Goal: Task Accomplishment & Management: Complete application form

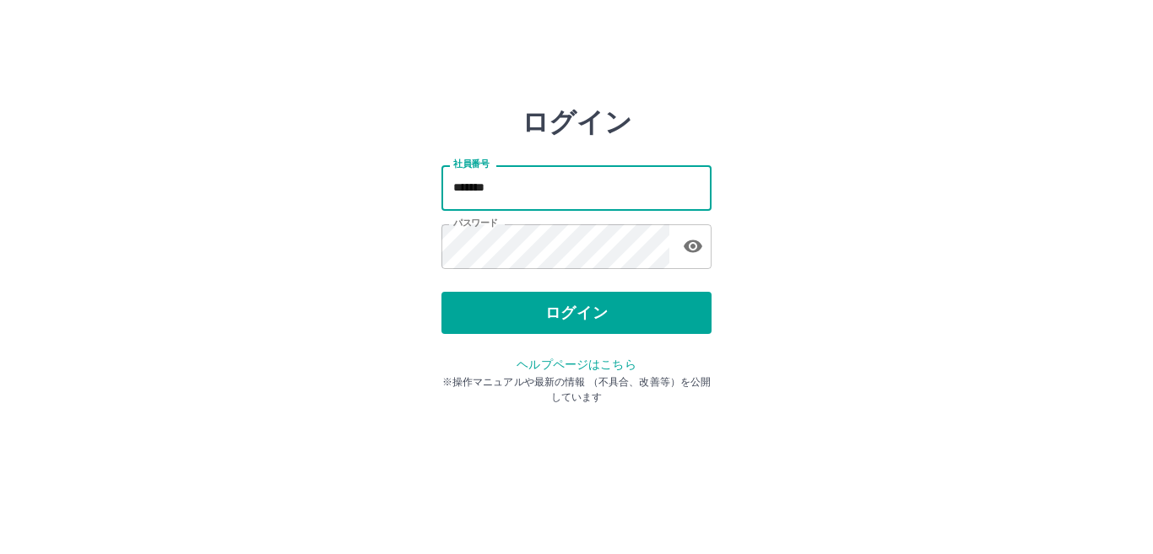
click at [532, 193] on input "*******" at bounding box center [576, 187] width 270 height 45
type input "*******"
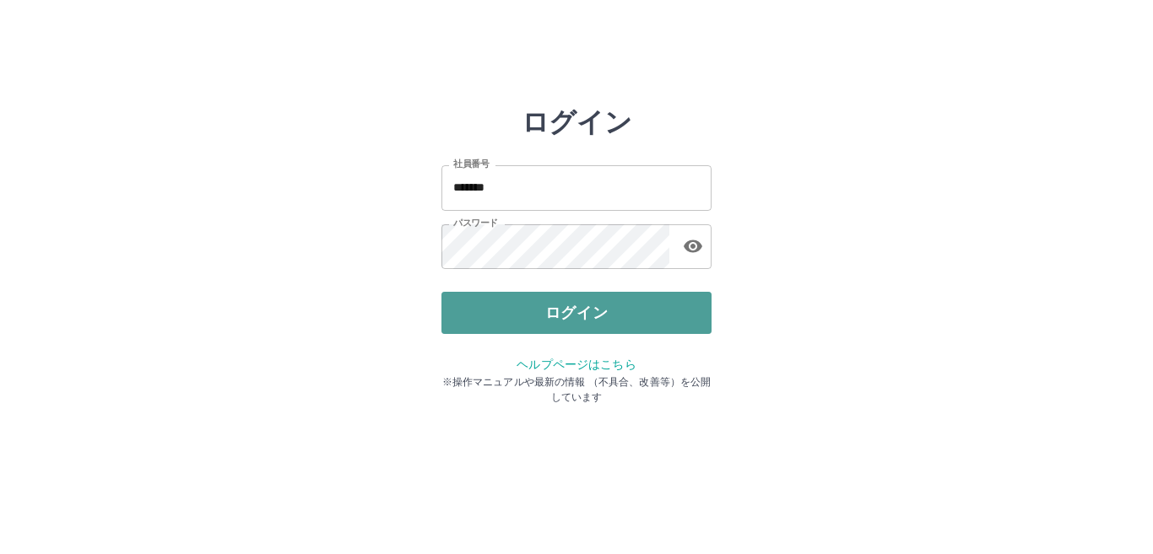
click at [580, 325] on button "ログイン" at bounding box center [576, 313] width 270 height 42
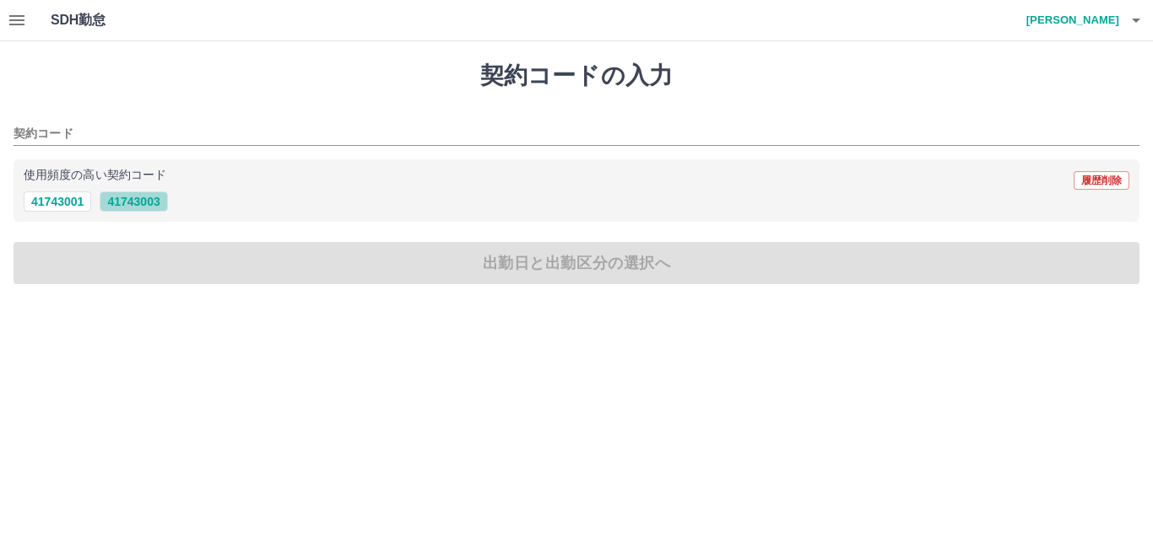
click at [149, 205] on button "41743003" at bounding box center [134, 202] width 68 height 20
type input "********"
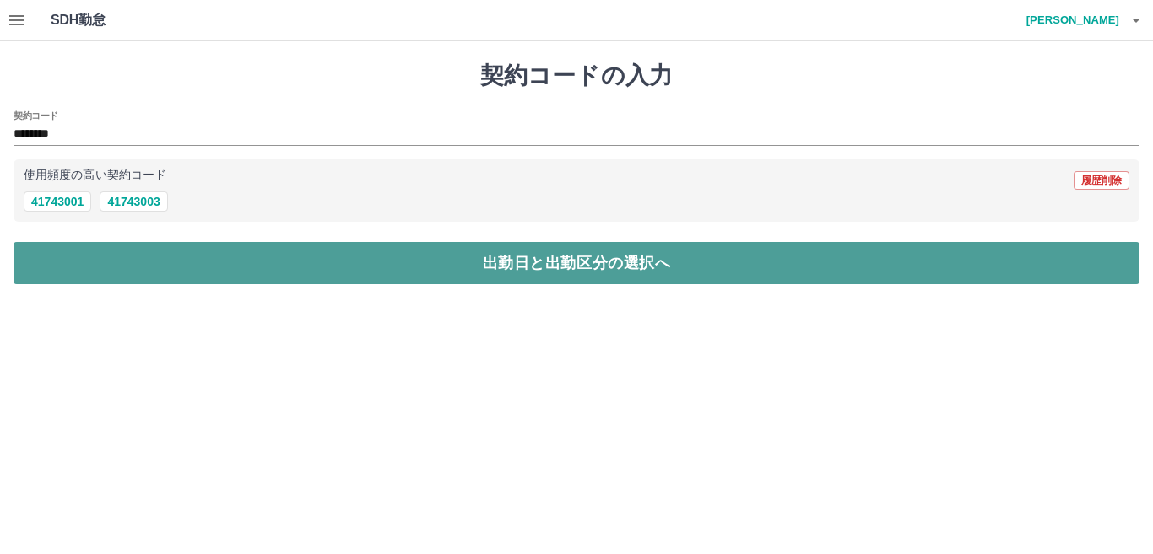
click at [190, 266] on button "出勤日と出勤区分の選択へ" at bounding box center [577, 263] width 1126 height 42
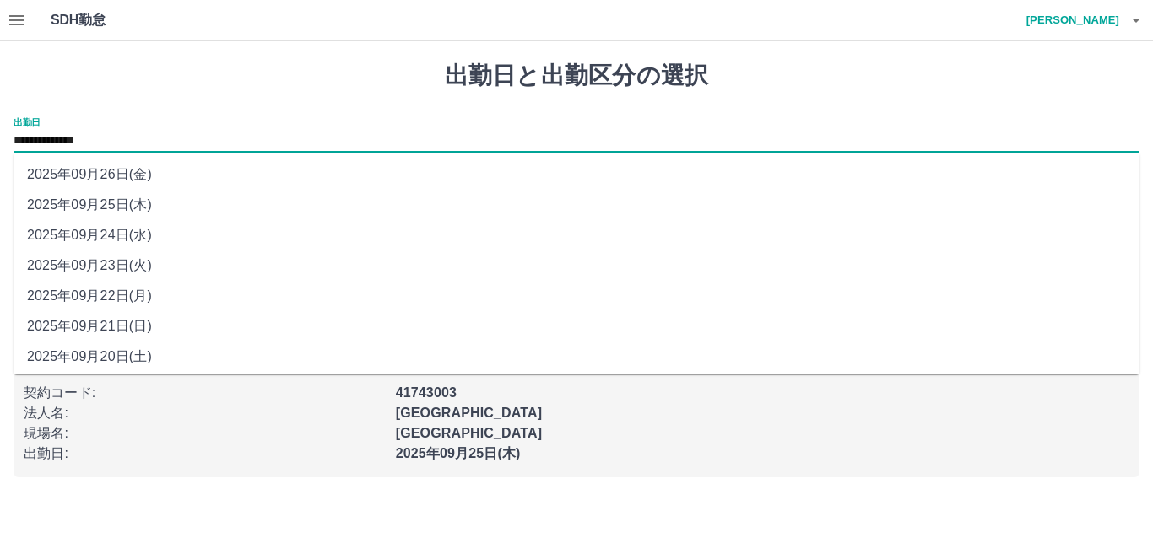
click at [92, 137] on input "**********" at bounding box center [577, 141] width 1126 height 21
click at [103, 187] on li "2025年09月26日(金)" at bounding box center [577, 174] width 1126 height 30
type input "**********"
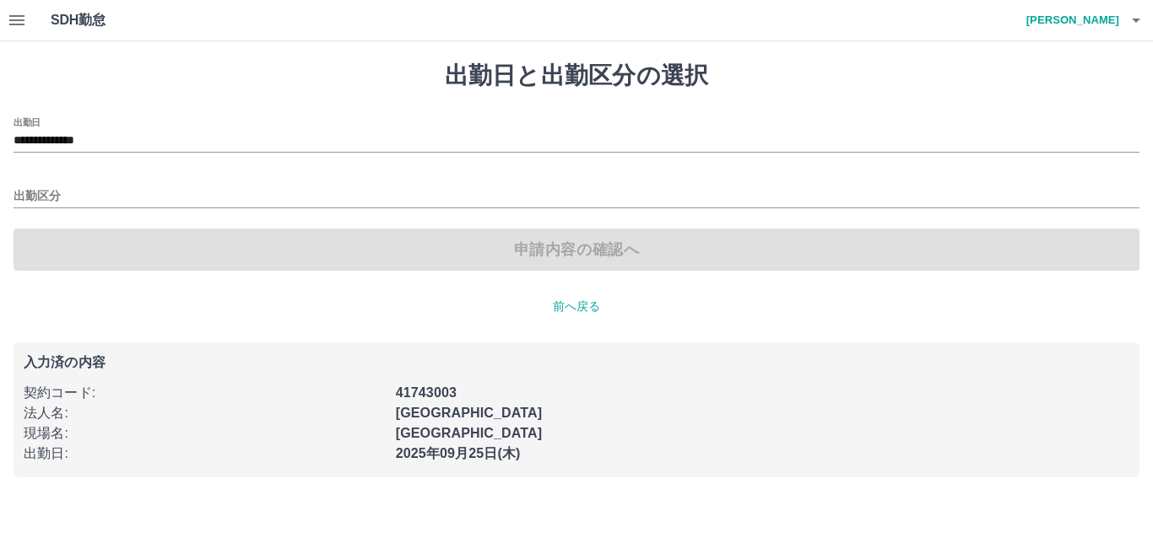
drag, startPoint x: 440, startPoint y: 279, endPoint x: 304, endPoint y: 225, distance: 147.0
click at [304, 225] on div "**********" at bounding box center [576, 269] width 1153 height 456
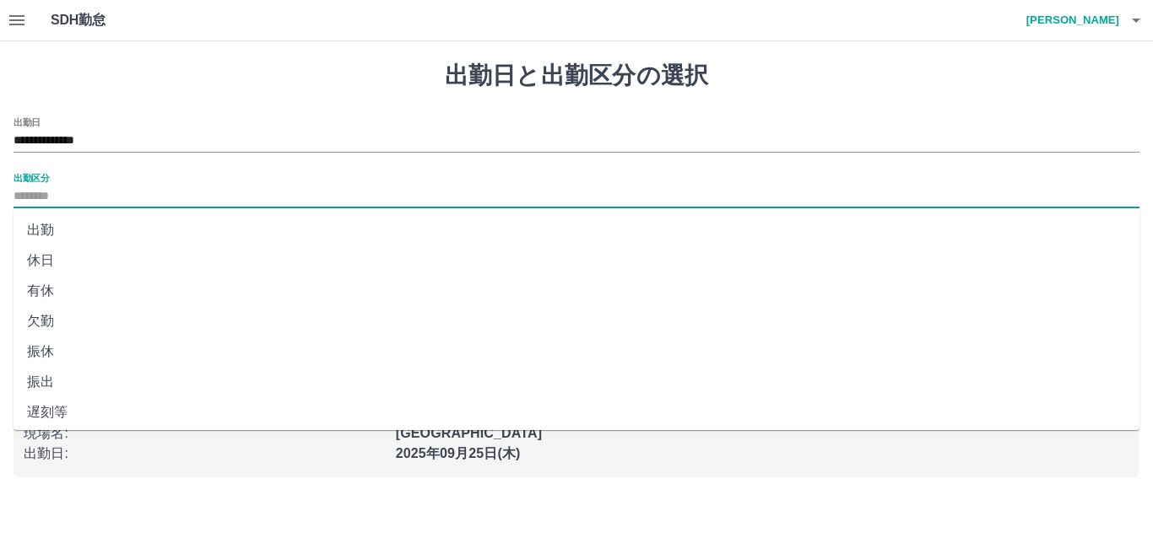
click at [24, 193] on input "出勤区分" at bounding box center [577, 196] width 1126 height 21
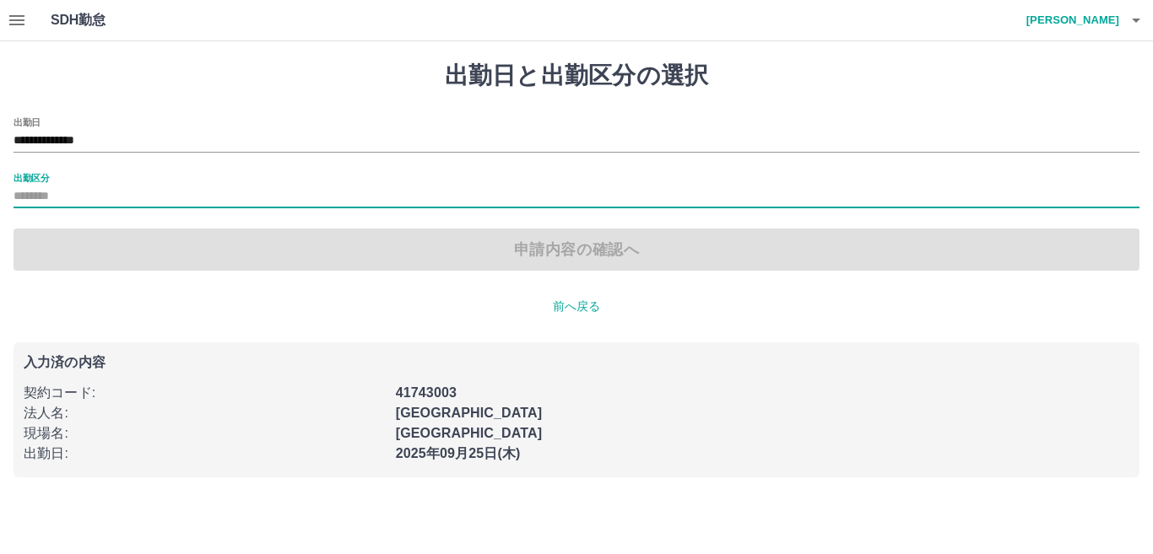
click at [24, 193] on input "出勤区分" at bounding box center [577, 196] width 1126 height 21
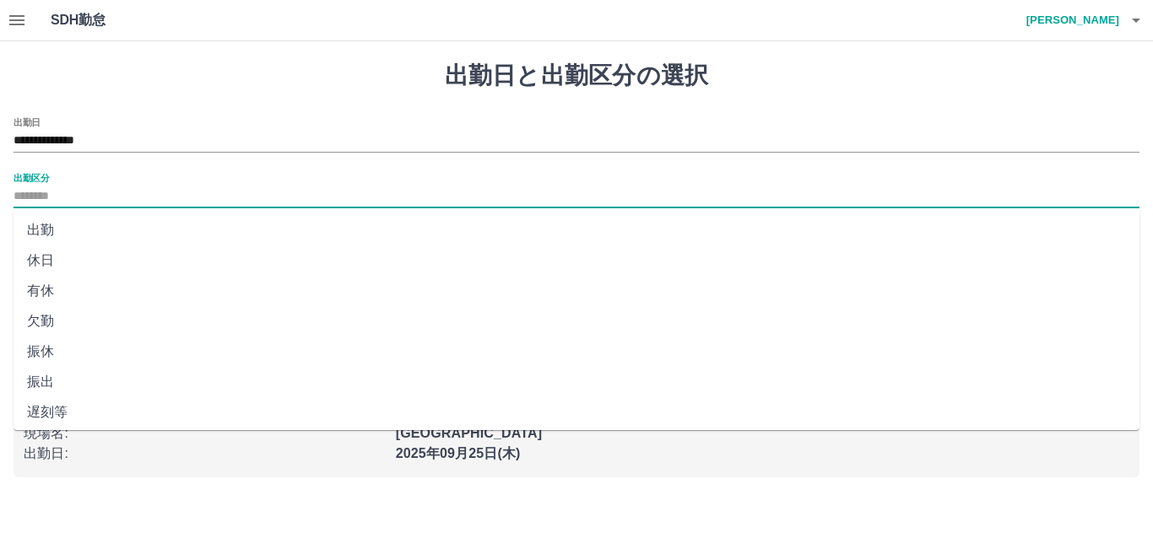
click at [24, 193] on input "出勤区分" at bounding box center [577, 196] width 1126 height 21
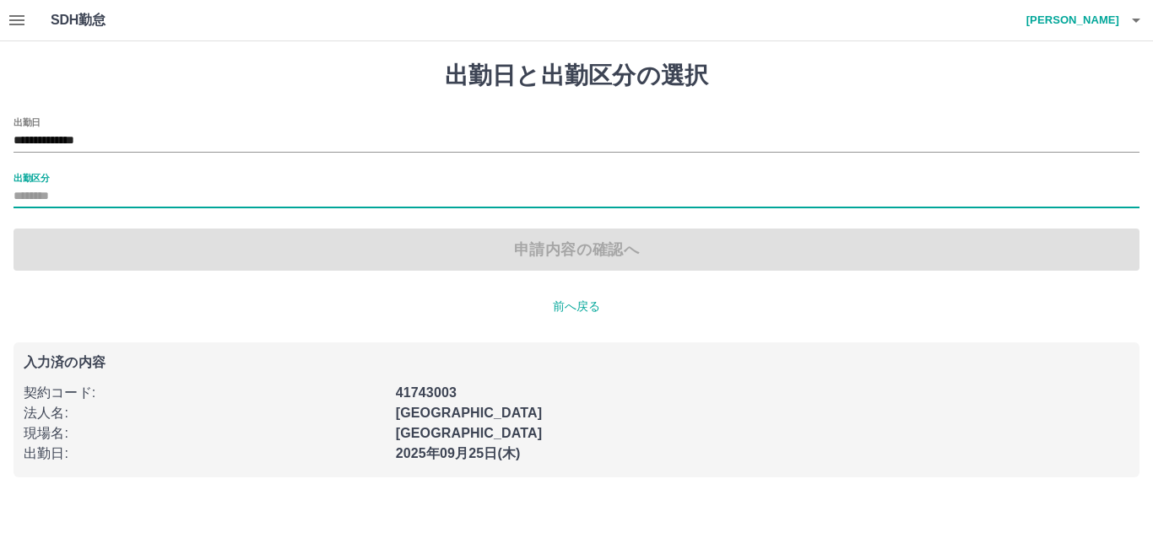
click at [24, 193] on input "出勤区分" at bounding box center [577, 196] width 1126 height 21
click at [30, 178] on label "出勤区分" at bounding box center [31, 177] width 35 height 13
click at [30, 186] on input "出勤区分" at bounding box center [577, 196] width 1126 height 21
click at [28, 172] on label "出勤区分" at bounding box center [31, 177] width 35 height 13
click at [28, 186] on input "出勤区分" at bounding box center [577, 196] width 1126 height 21
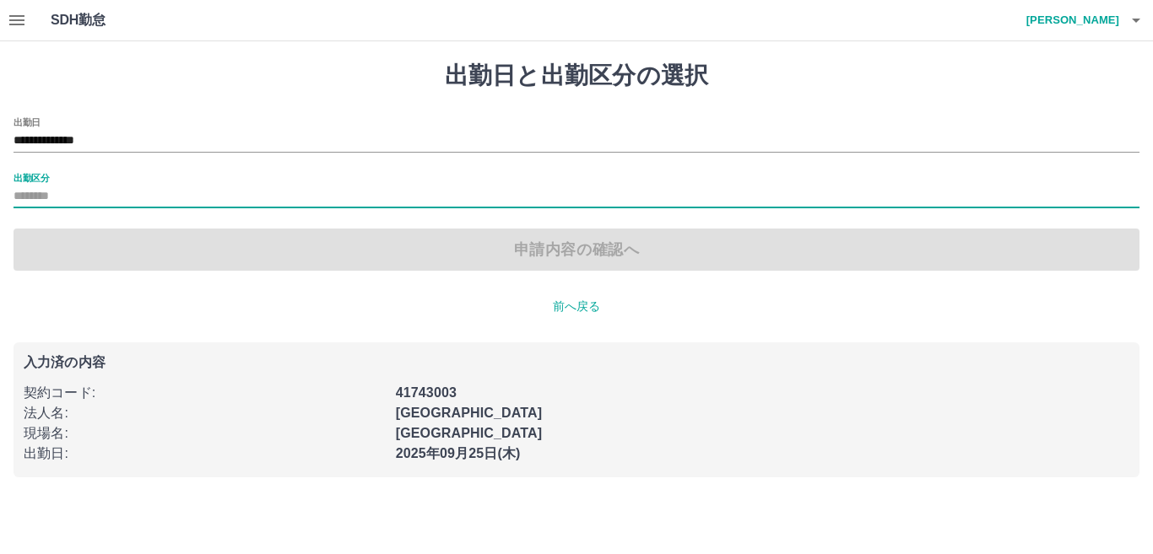
click at [29, 178] on label "出勤区分" at bounding box center [31, 177] width 35 height 13
click at [29, 186] on input "出勤区分" at bounding box center [577, 196] width 1126 height 21
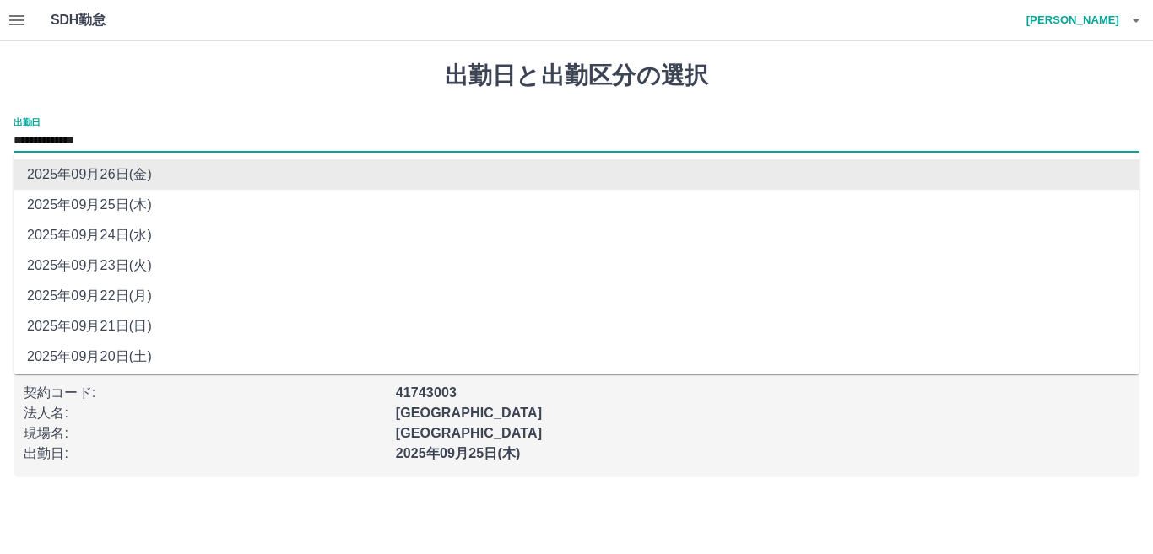
drag, startPoint x: 25, startPoint y: 147, endPoint x: 19, endPoint y: 163, distance: 17.4
click at [19, 163] on body "**********" at bounding box center [576, 249] width 1153 height 498
click at [29, 169] on li "2025年09月26日(金)" at bounding box center [577, 174] width 1126 height 30
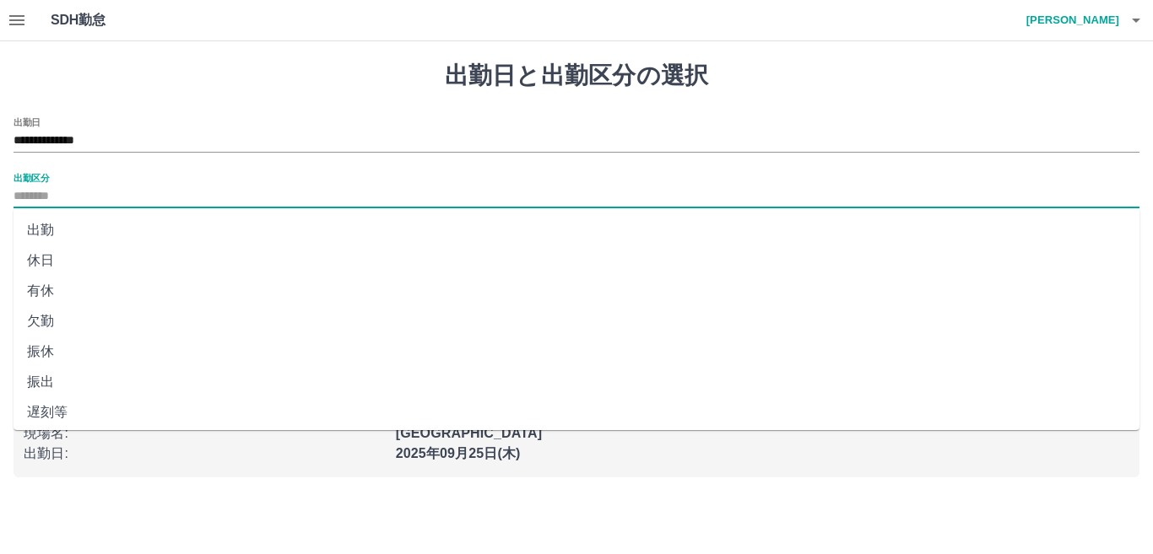
click at [31, 206] on input "出勤区分" at bounding box center [577, 196] width 1126 height 21
click at [41, 266] on li "休日" at bounding box center [577, 261] width 1126 height 30
type input "**"
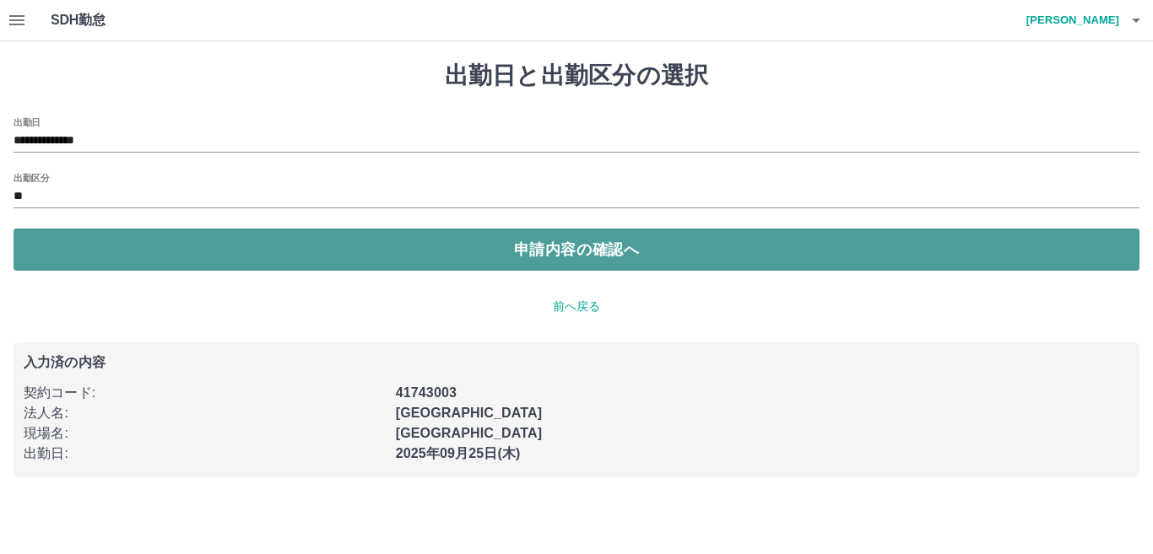
click at [80, 259] on button "申請内容の確認へ" at bounding box center [577, 250] width 1126 height 42
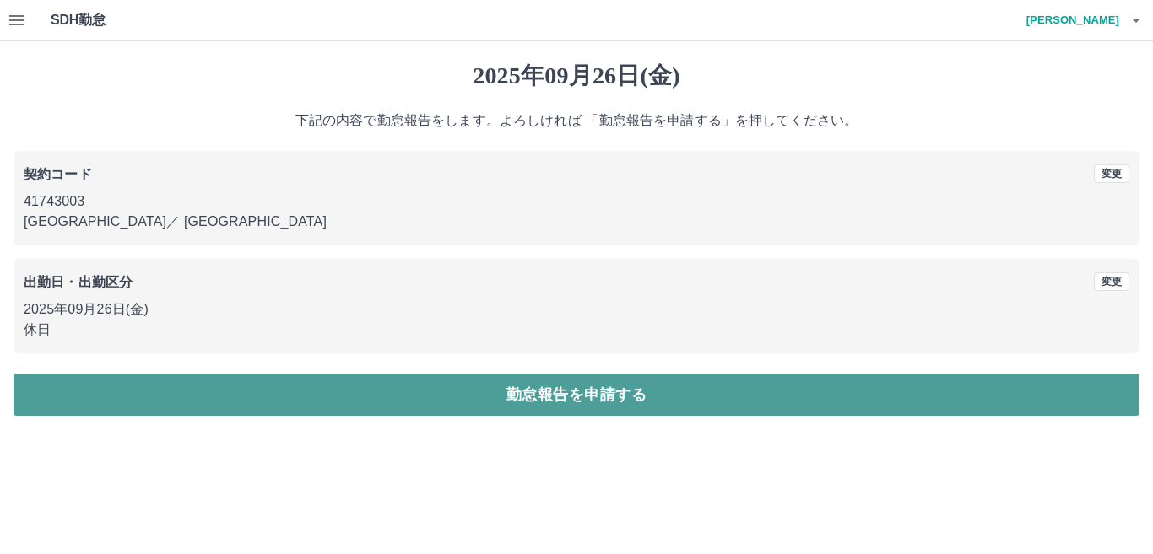
click at [224, 374] on button "勤怠報告を申請する" at bounding box center [577, 395] width 1126 height 42
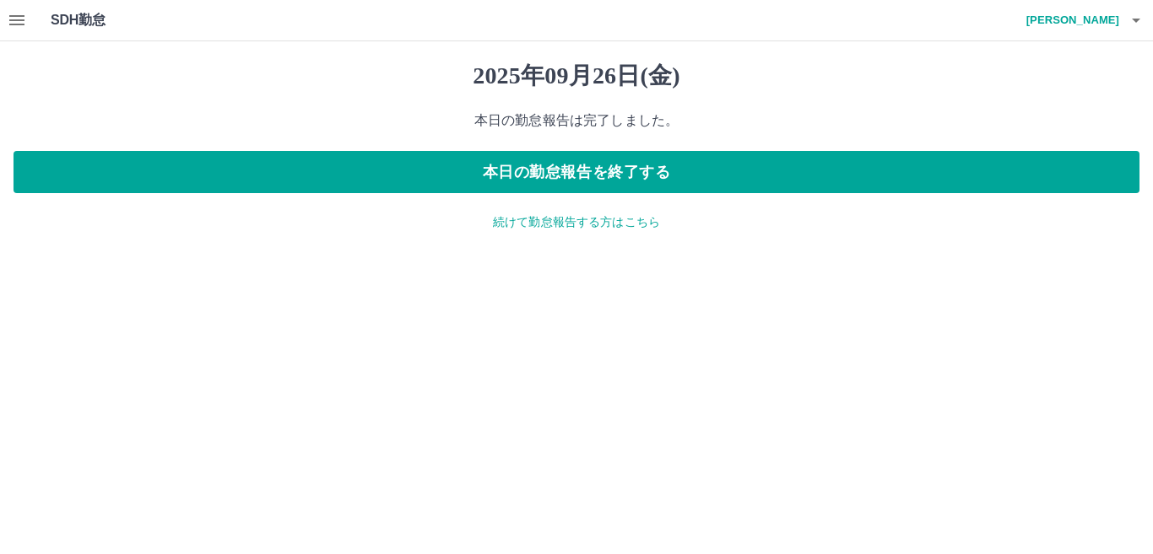
drag, startPoint x: 224, startPoint y: 373, endPoint x: 164, endPoint y: 262, distance: 125.7
click at [164, 251] on html "SDH勤怠 川島　邦子 2025年09月26日(金) 本日の勤怠報告は完了しました。 本日の勤怠報告を終了する 続けて勤怠報告する方はこちら SDH勤怠" at bounding box center [576, 125] width 1153 height 251
click at [10, 21] on icon "button" at bounding box center [16, 20] width 15 height 10
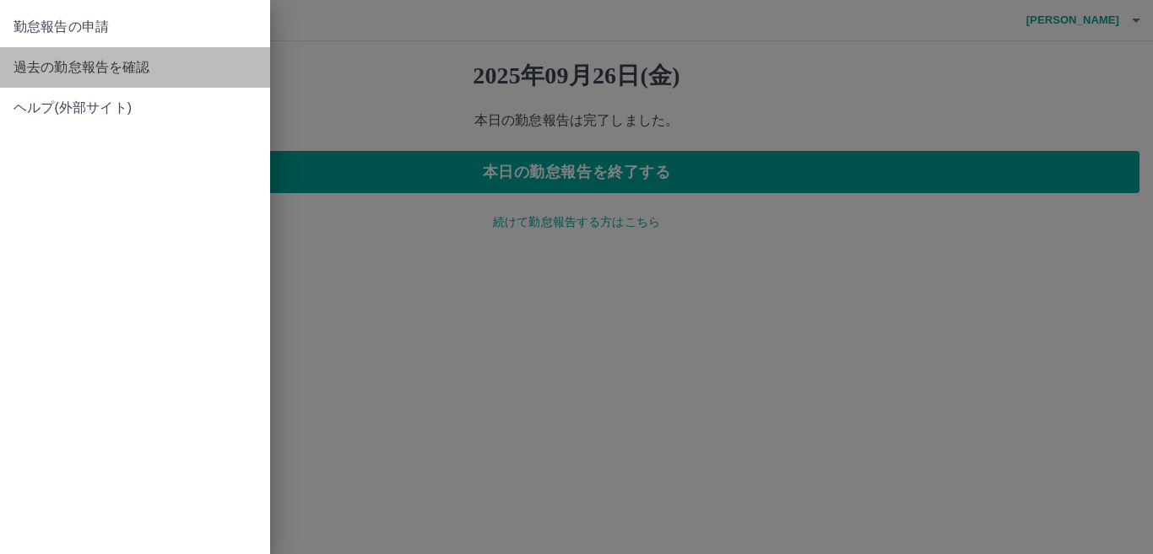
click at [19, 67] on span "過去の勤怠報告を確認" at bounding box center [135, 67] width 243 height 20
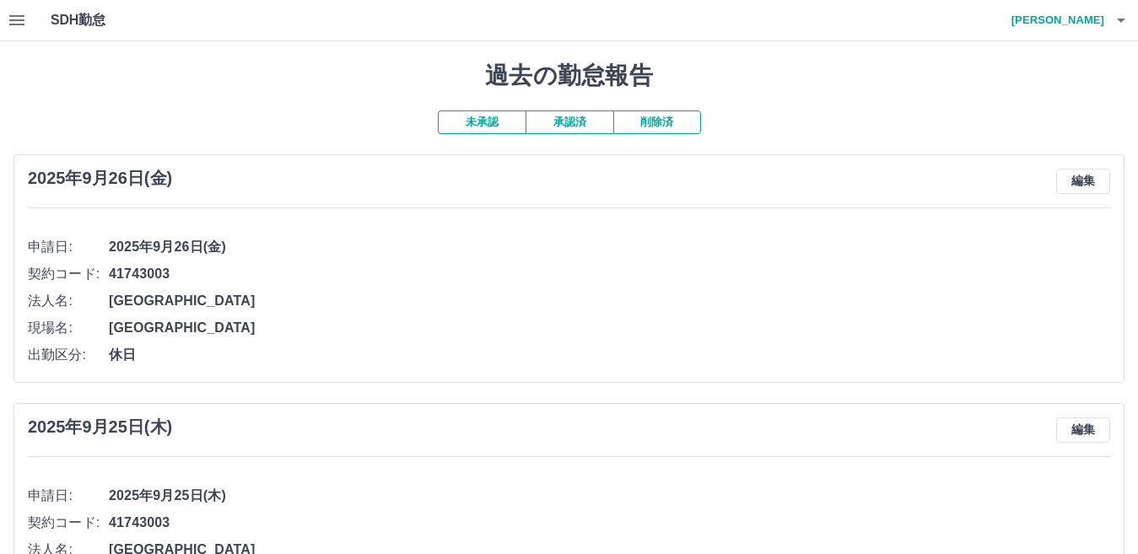
click at [573, 125] on button "承認済" at bounding box center [570, 123] width 88 height 24
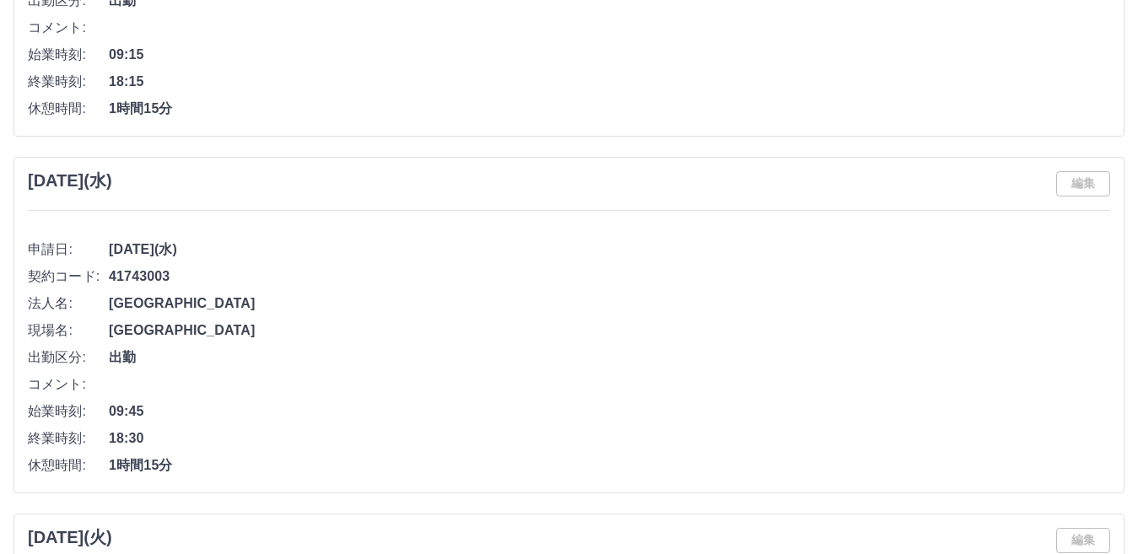
scroll to position [7831, 0]
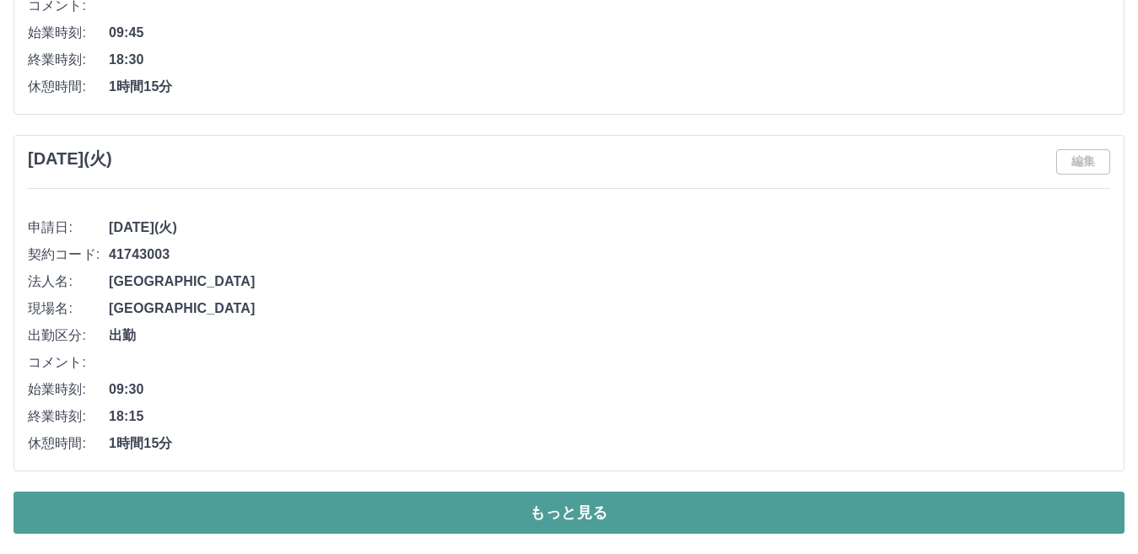
click at [910, 524] on button "もっと見る" at bounding box center [569, 513] width 1111 height 42
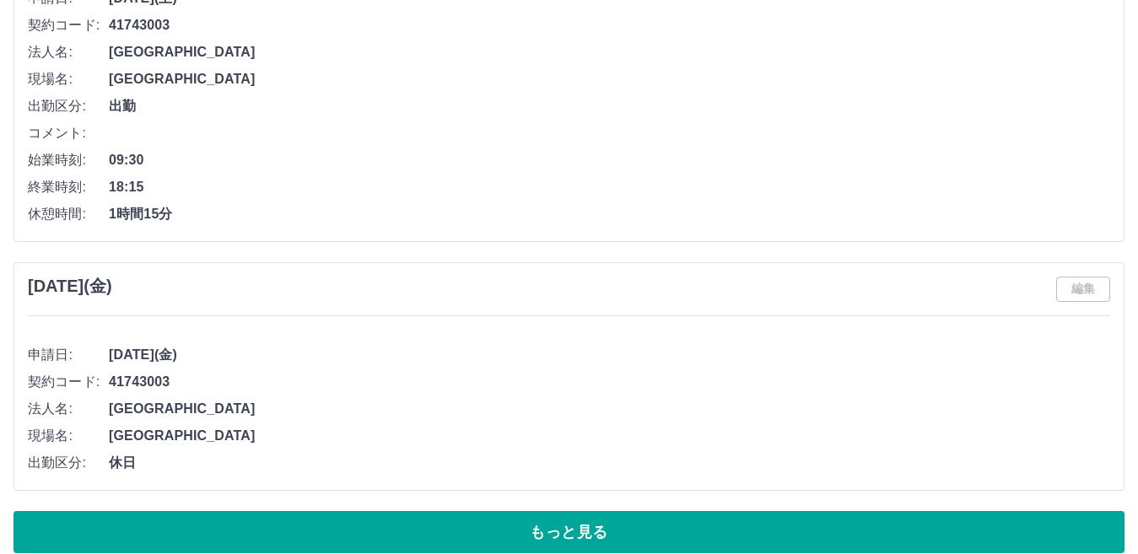
scroll to position [15647, 0]
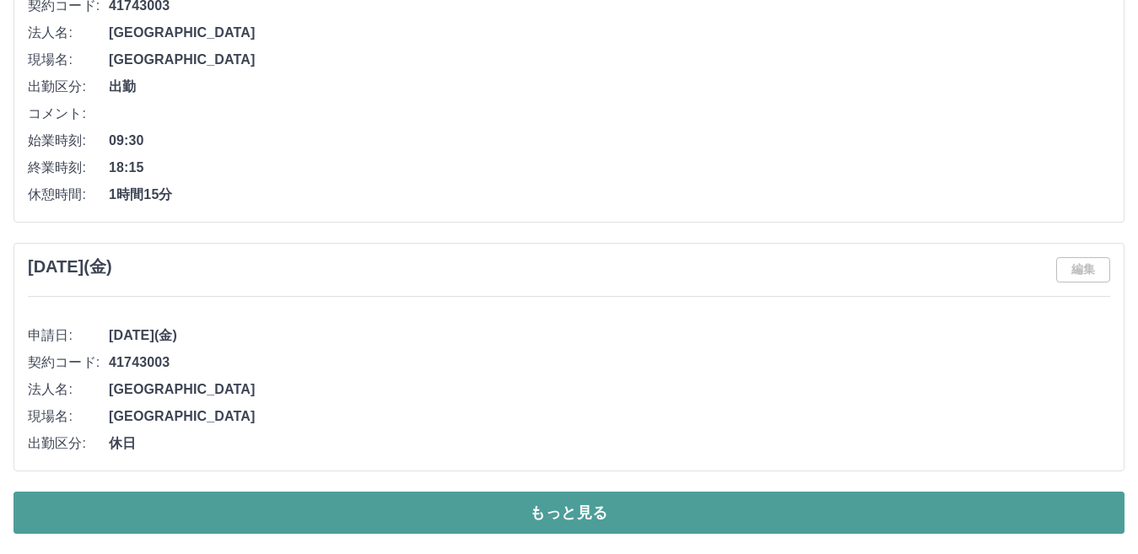
click at [1064, 515] on button "もっと見る" at bounding box center [569, 513] width 1111 height 42
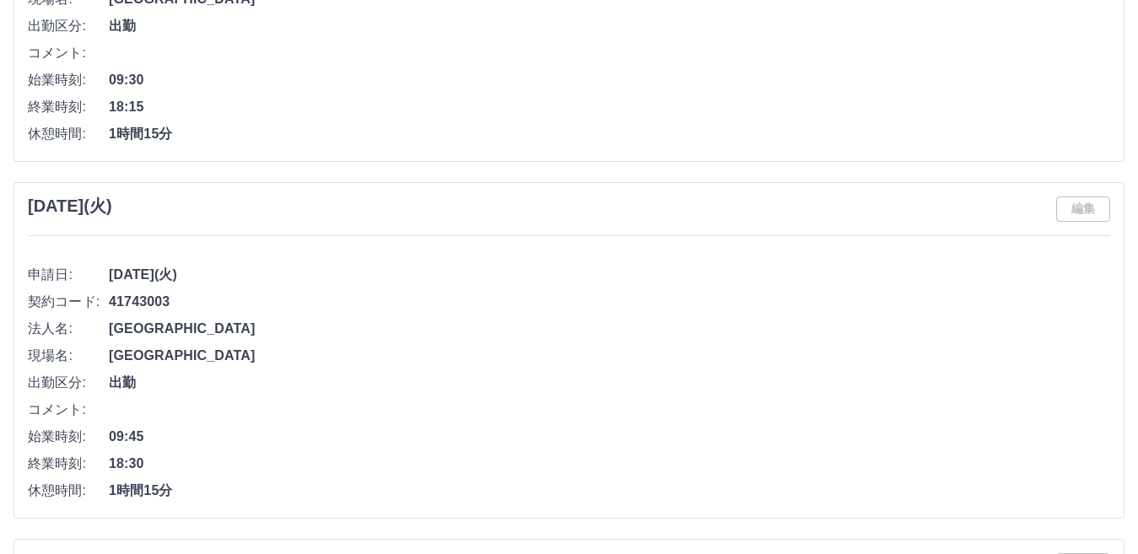
scroll to position [23706, 0]
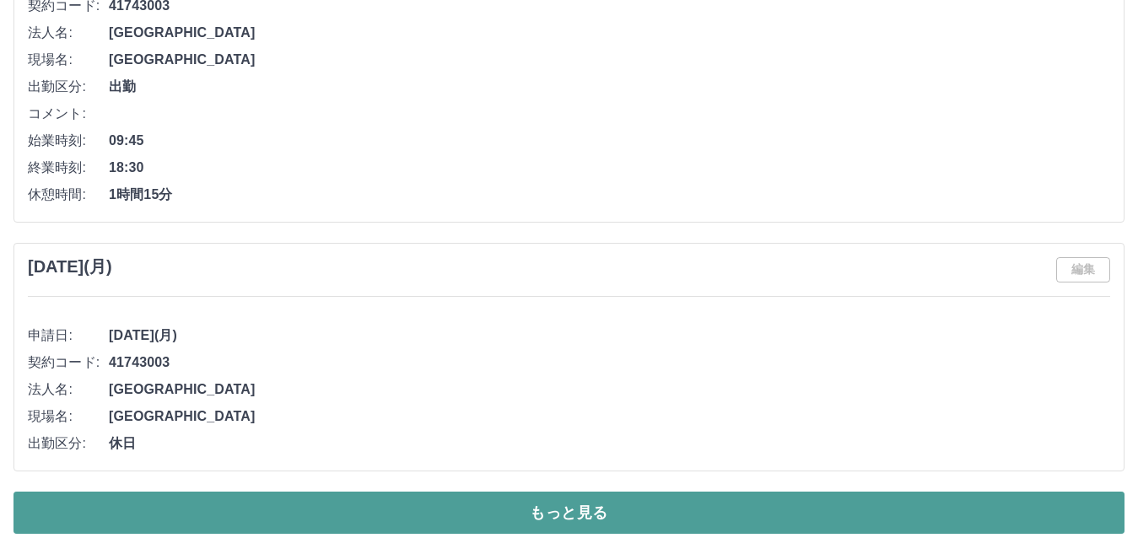
click at [1002, 523] on button "もっと見る" at bounding box center [569, 513] width 1111 height 42
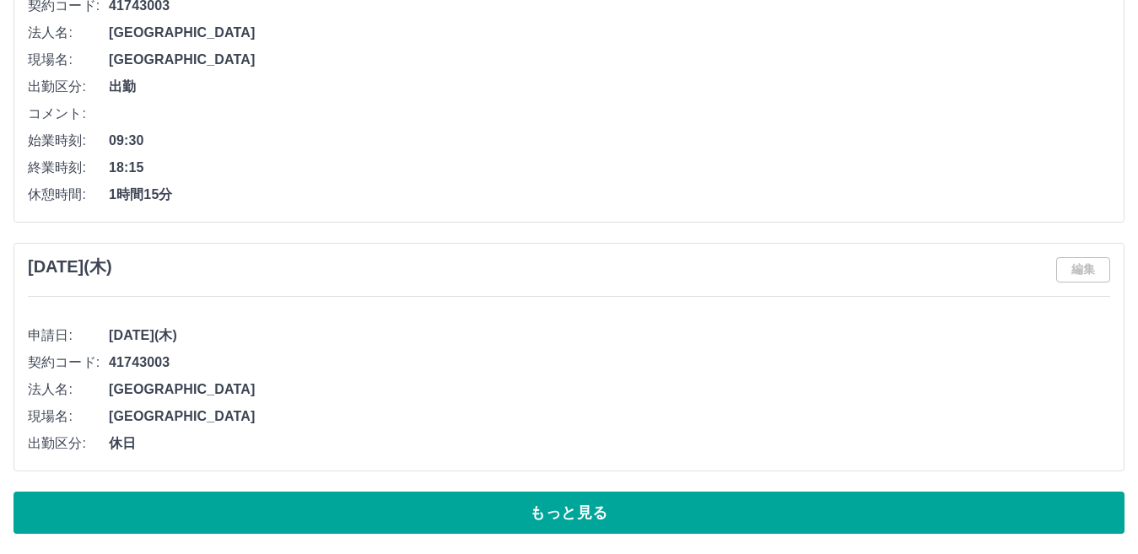
scroll to position [28906, 0]
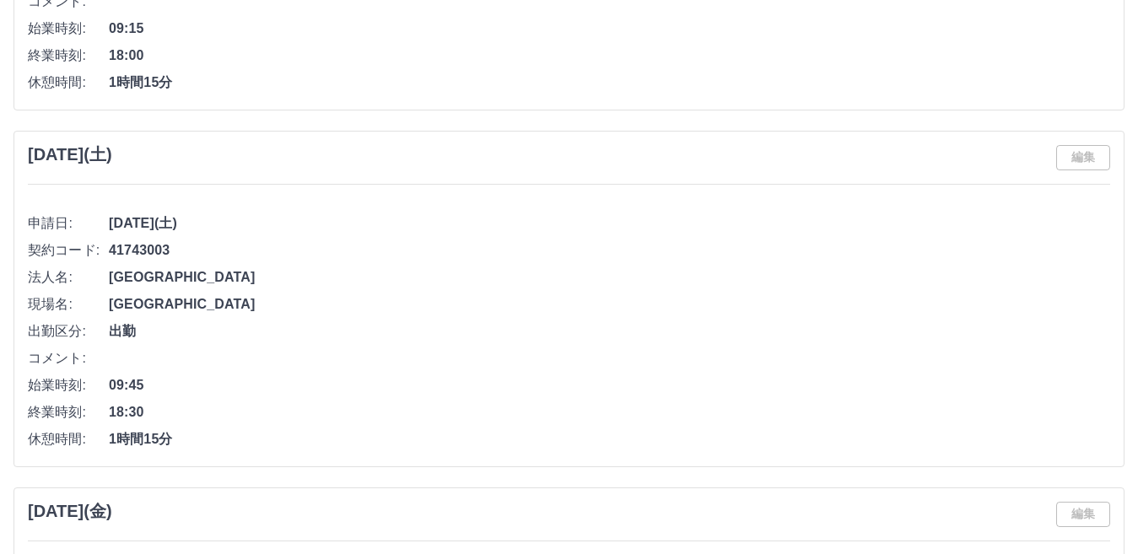
drag, startPoint x: 1056, startPoint y: 492, endPoint x: 1080, endPoint y: 528, distance: 43.8
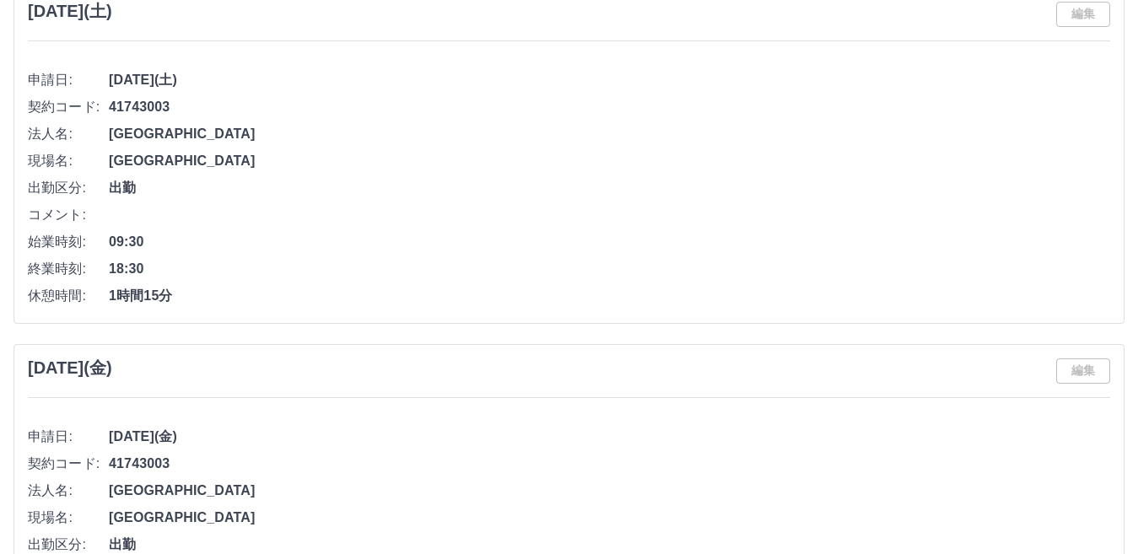
scroll to position [31792, 0]
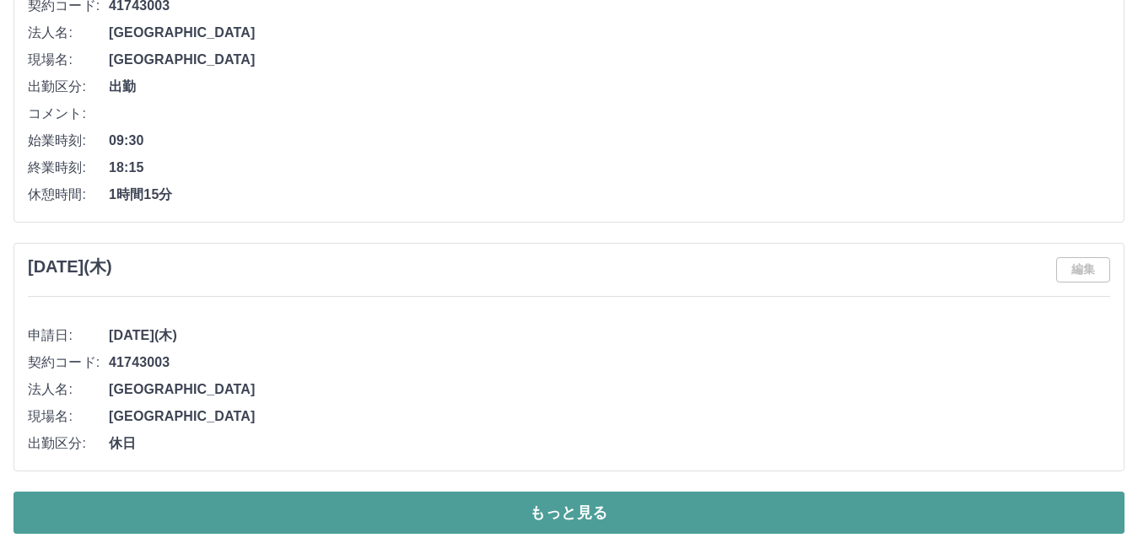
click at [1064, 516] on button "もっと見る" at bounding box center [569, 513] width 1111 height 42
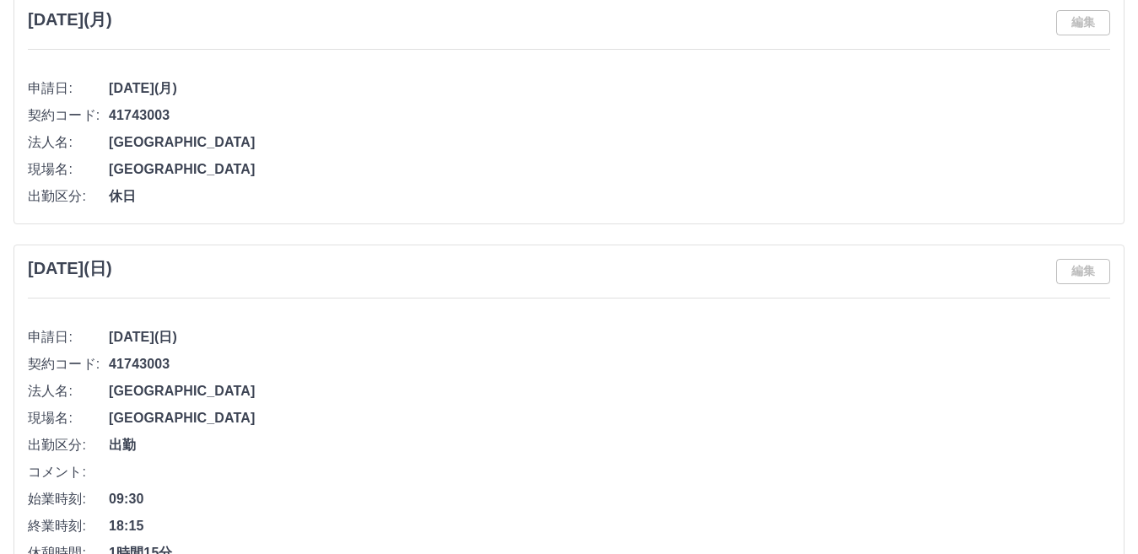
scroll to position [39688, 0]
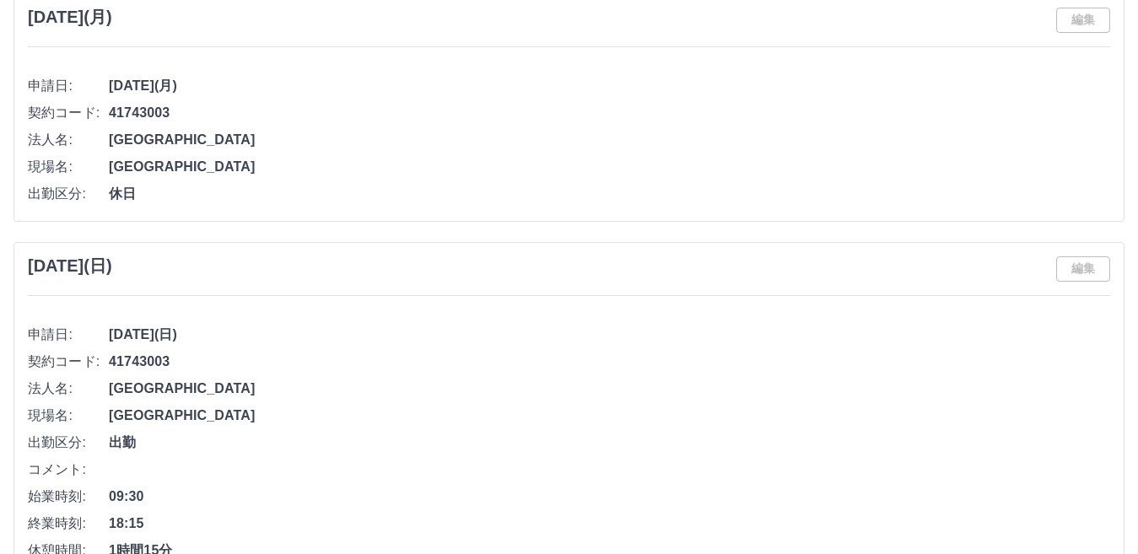
click at [1108, 485] on li "始業時刻: 09:30" at bounding box center [569, 496] width 1083 height 27
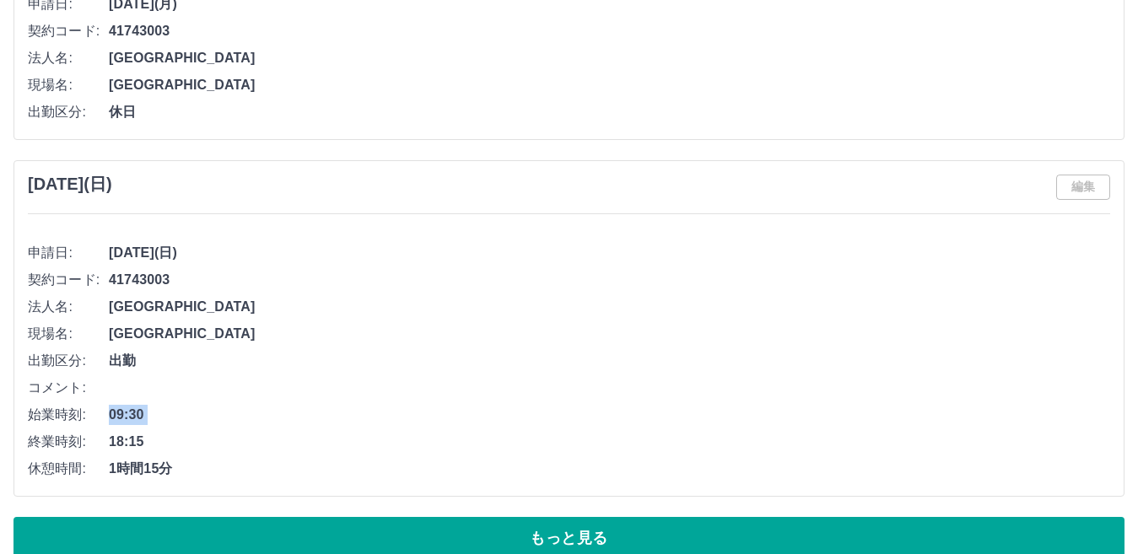
scroll to position [39797, 0]
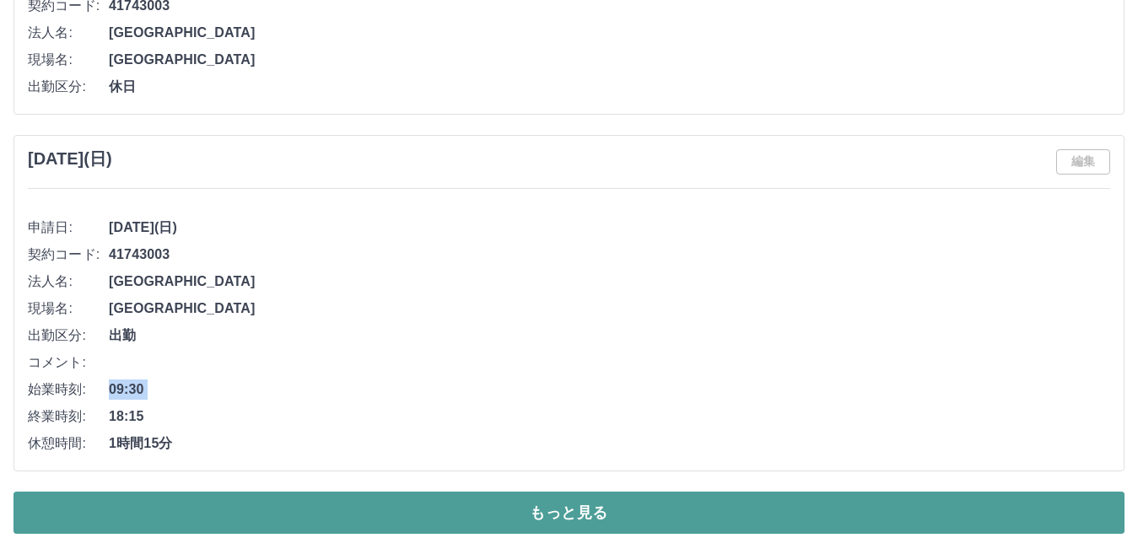
click at [1039, 492] on button "もっと見る" at bounding box center [569, 513] width 1111 height 42
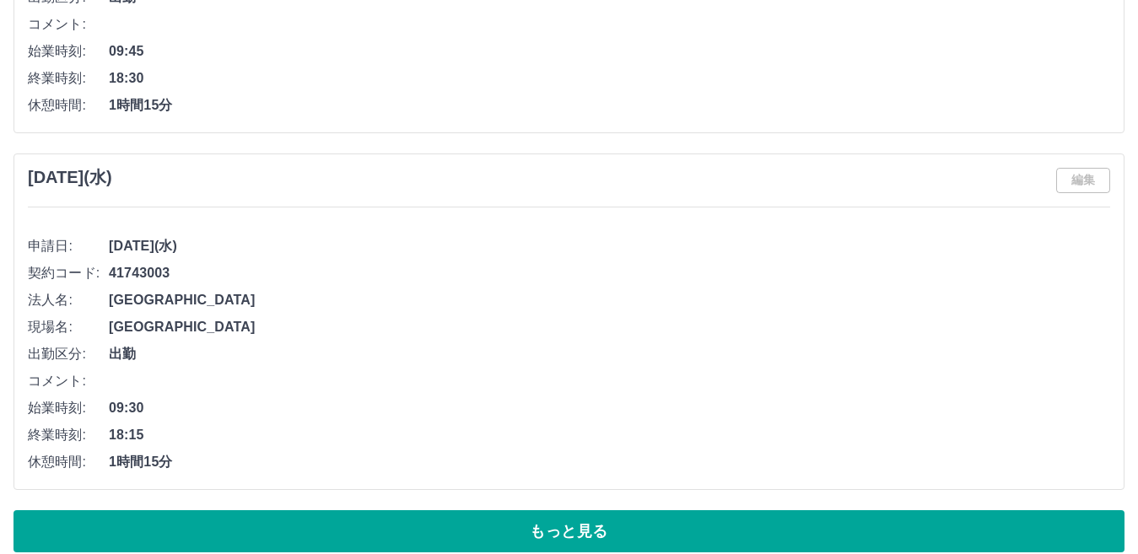
scroll to position [47843, 0]
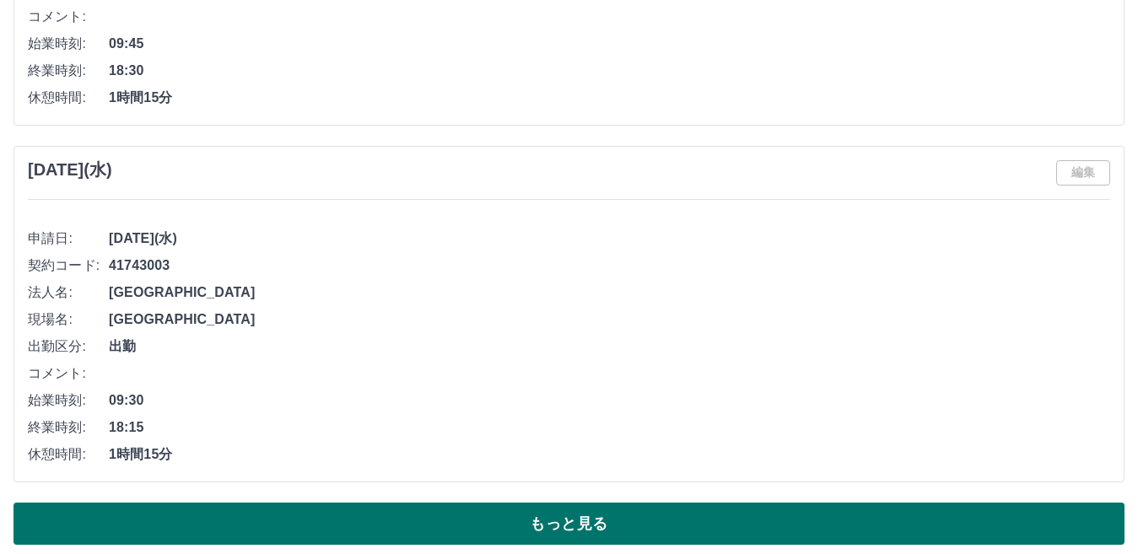
click at [1110, 519] on button "もっと見る" at bounding box center [569, 524] width 1111 height 42
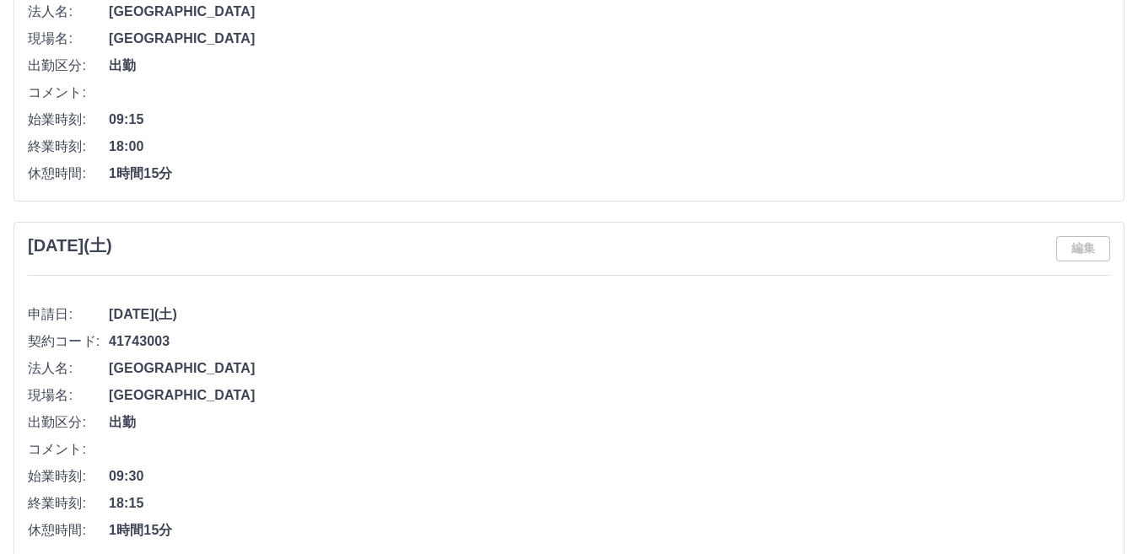
scroll to position [56050, 0]
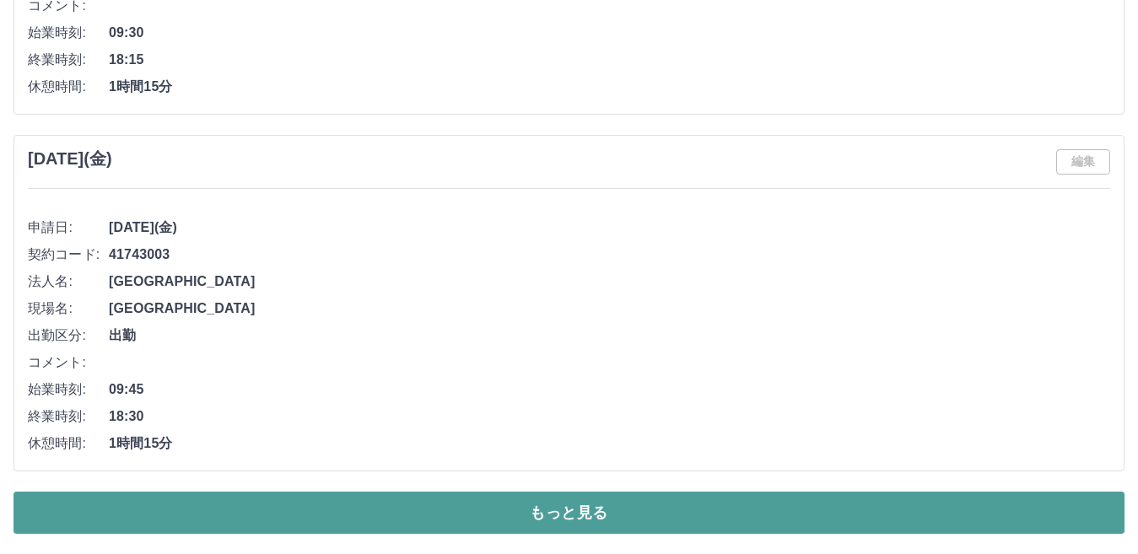
click at [1088, 500] on button "もっと見る" at bounding box center [569, 513] width 1111 height 42
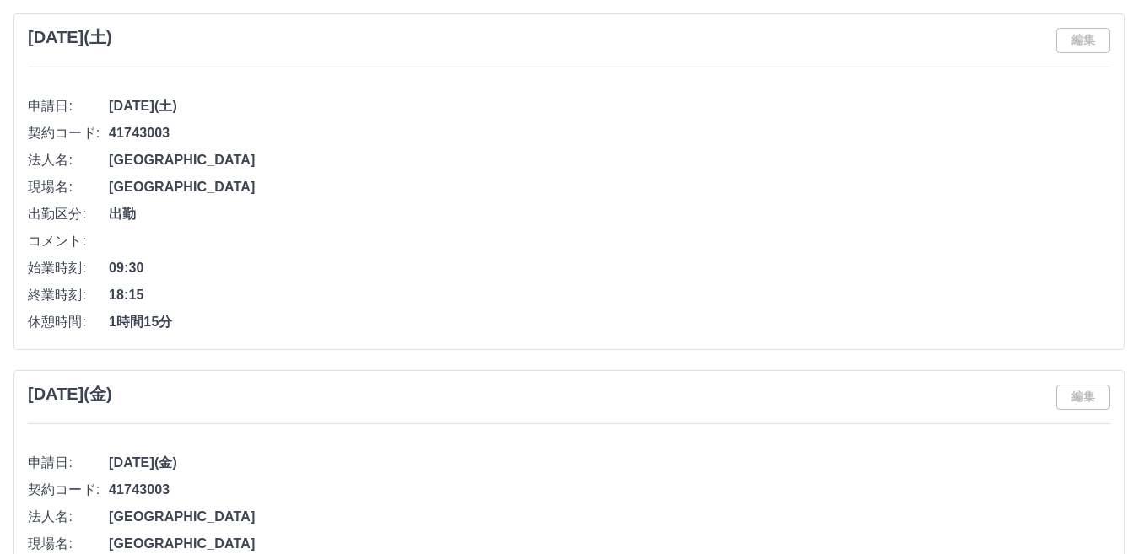
scroll to position [64351, 0]
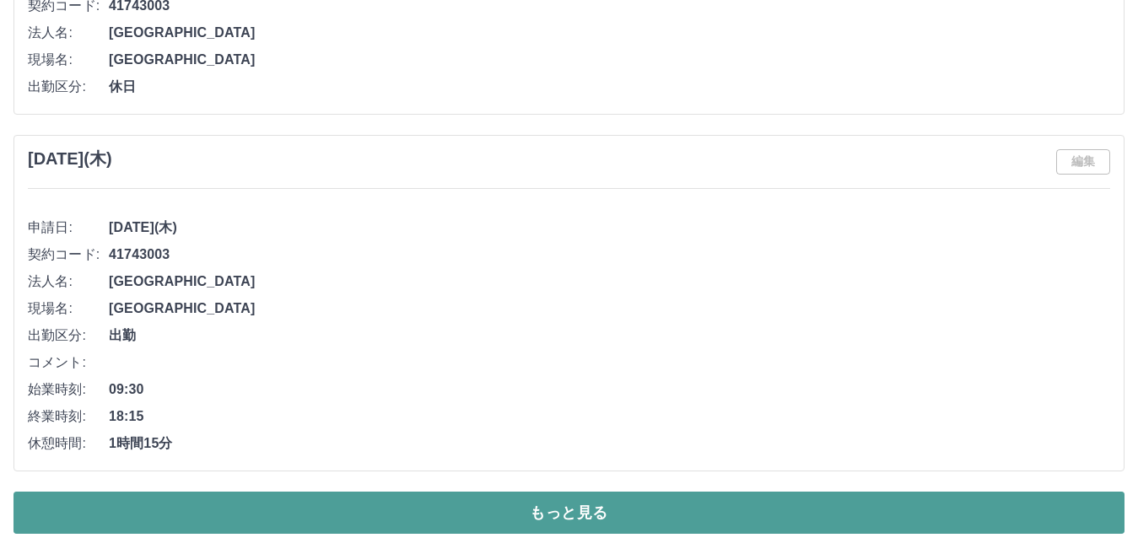
click at [936, 523] on button "もっと見る" at bounding box center [569, 513] width 1111 height 42
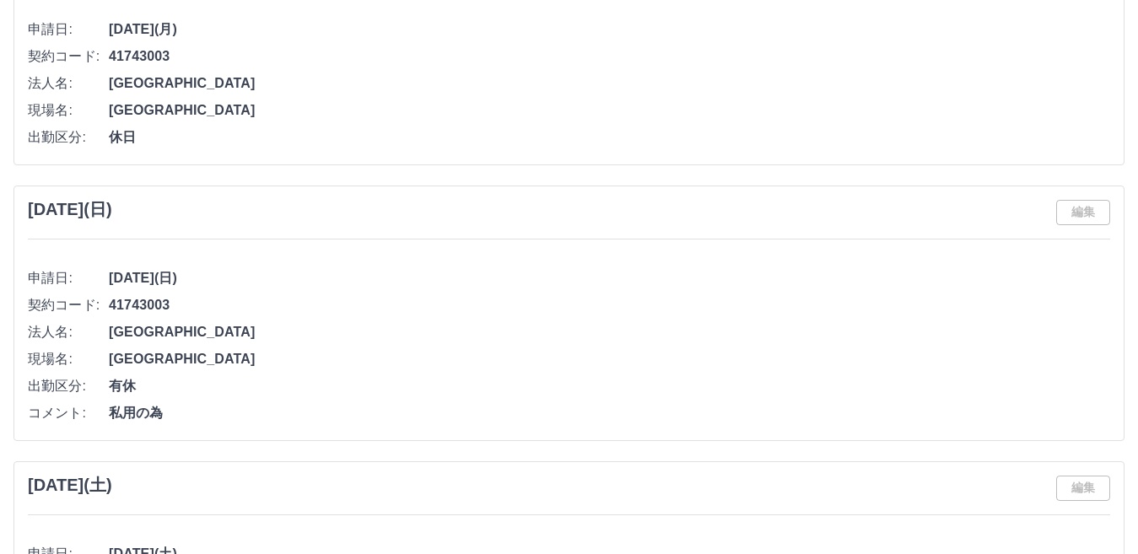
scroll to position [12303, 0]
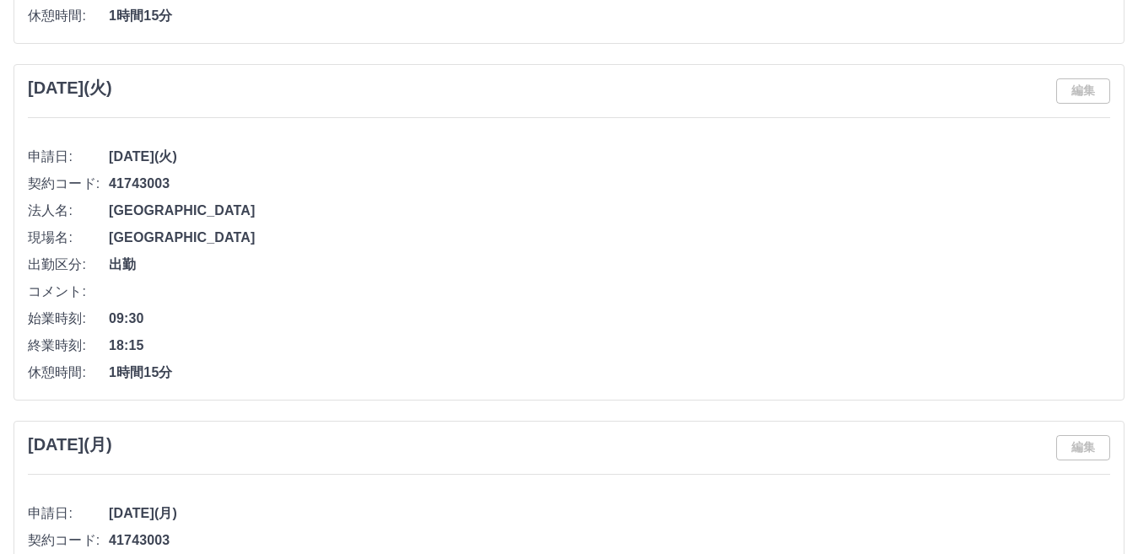
drag, startPoint x: 1137, startPoint y: 511, endPoint x: 1152, endPoint y: 488, distance: 28.1
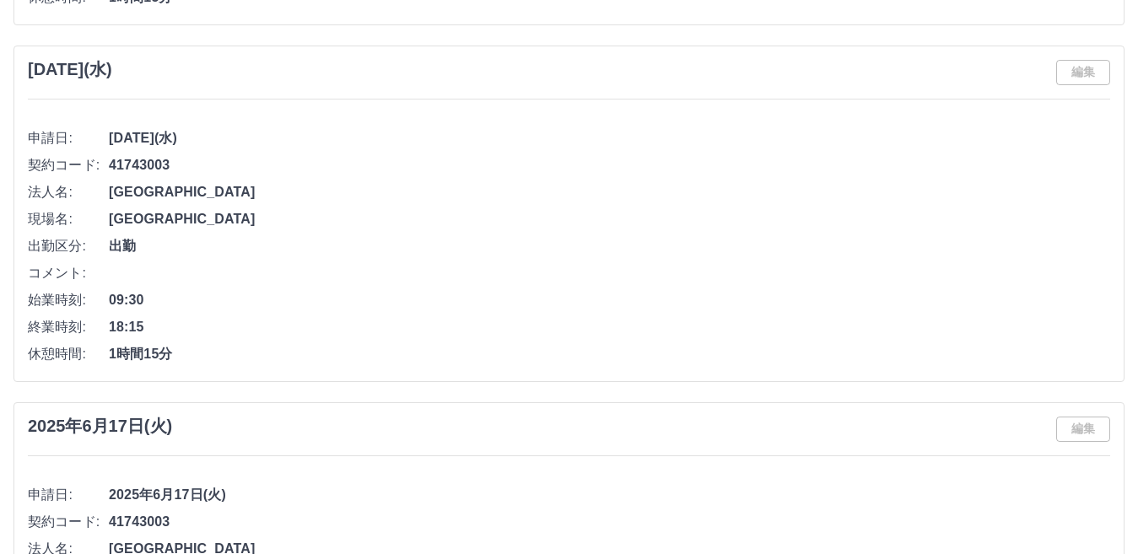
scroll to position [26863, 0]
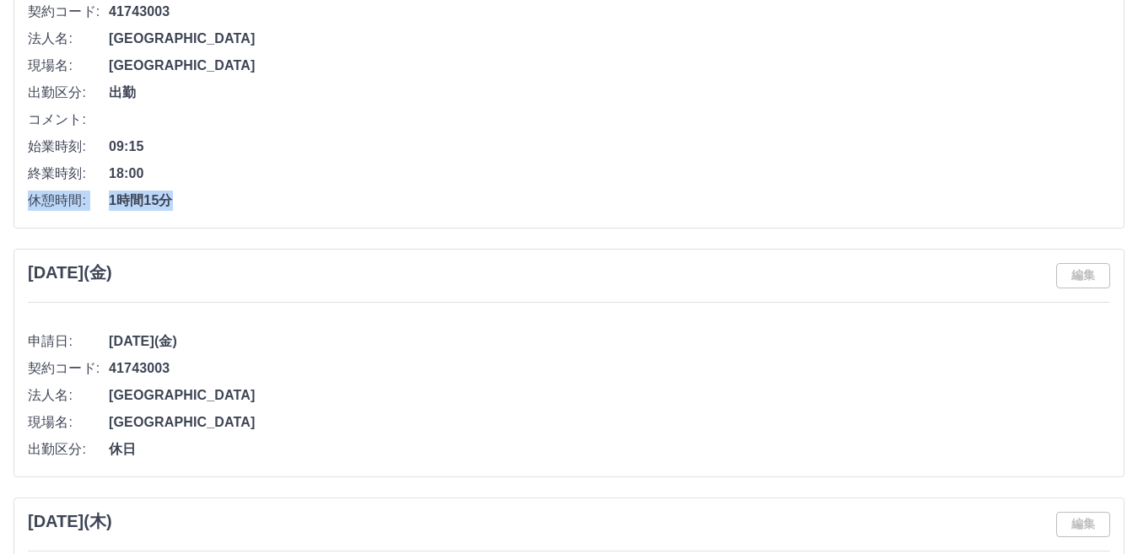
drag, startPoint x: 1131, startPoint y: 205, endPoint x: 1140, endPoint y: 176, distance: 30.2
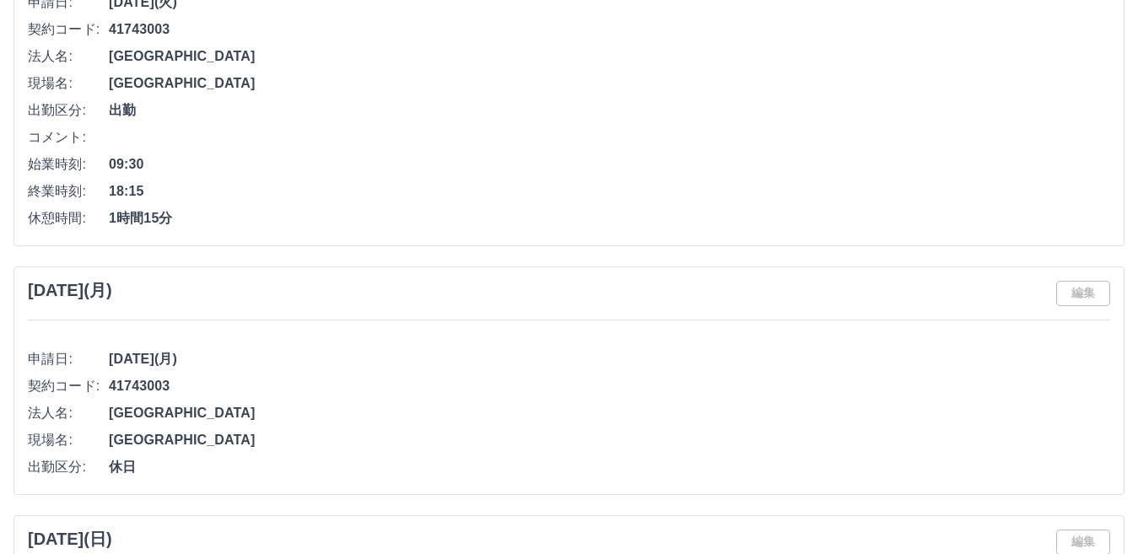
scroll to position [54469, 0]
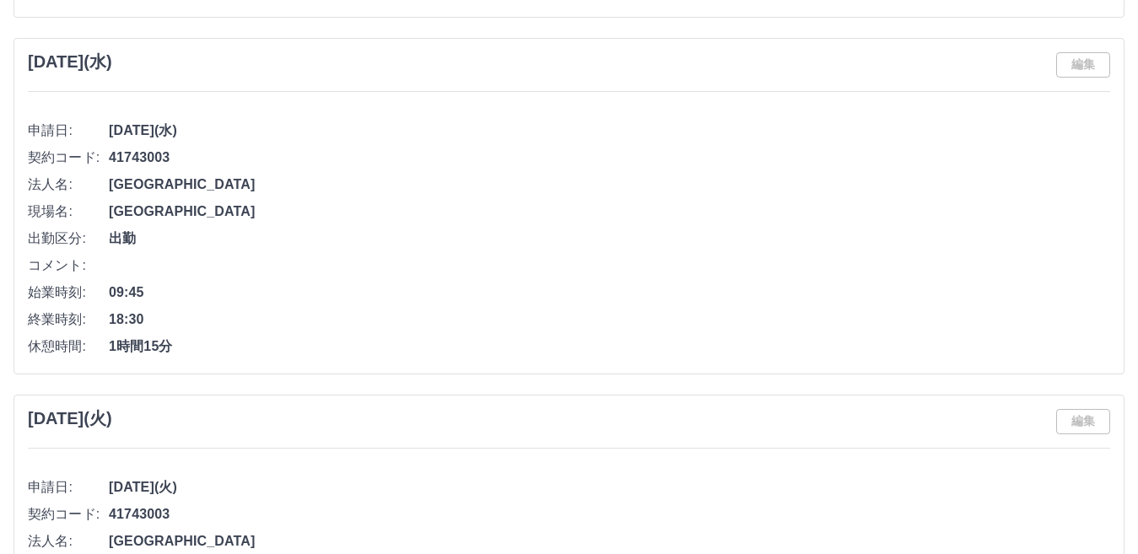
click at [1121, 197] on div "2025年3月26日(水) 編集 申請日: 2025年3月26日(水) 契約コード: 41743003 法人名: 松山市 現場名: 松山市立北条図書館 出勤区…" at bounding box center [569, 206] width 1111 height 337
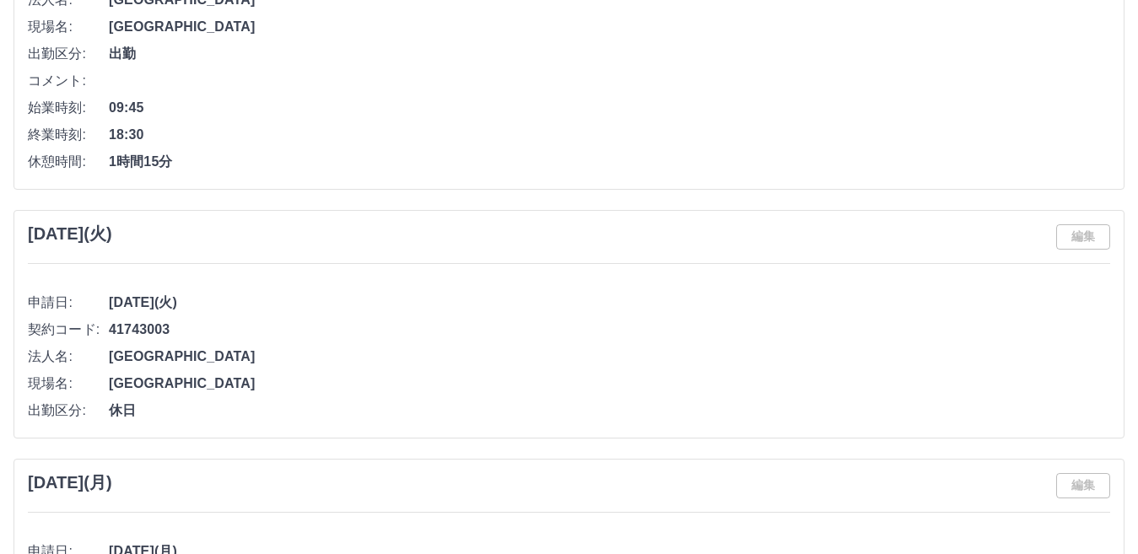
scroll to position [64538, 0]
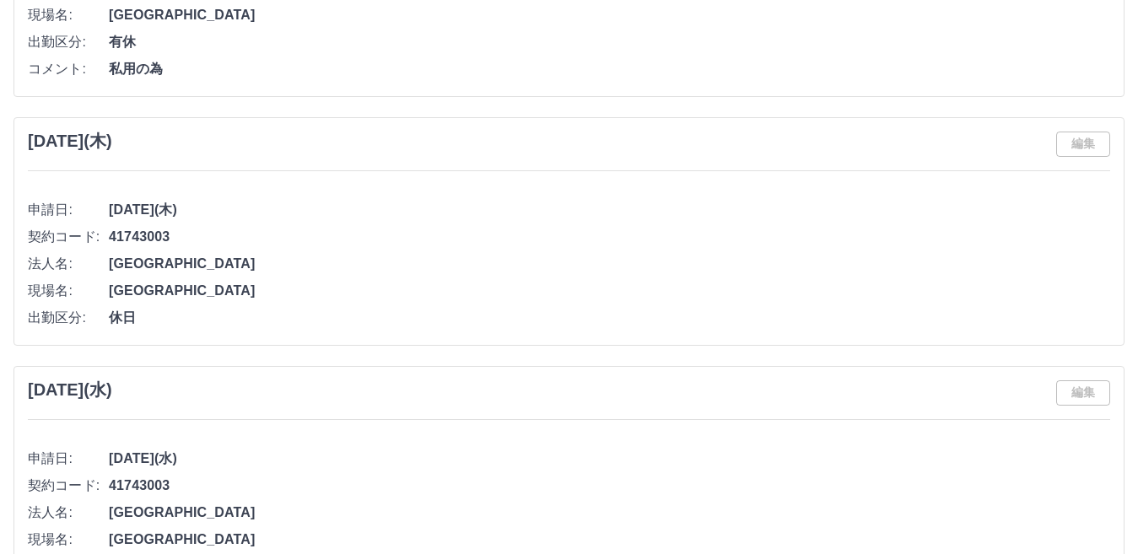
scroll to position [50310, 0]
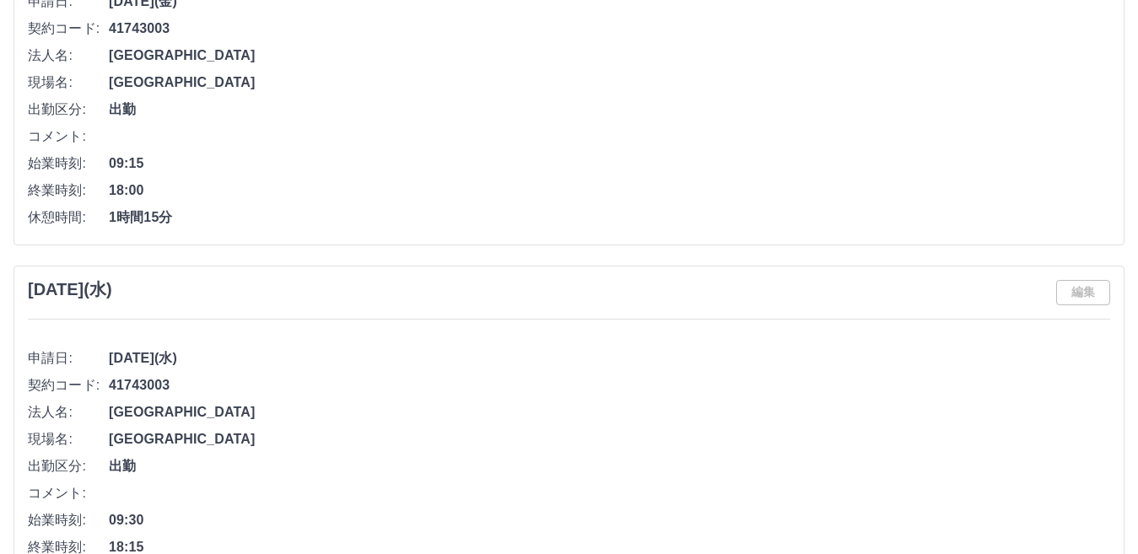
scroll to position [61957, 0]
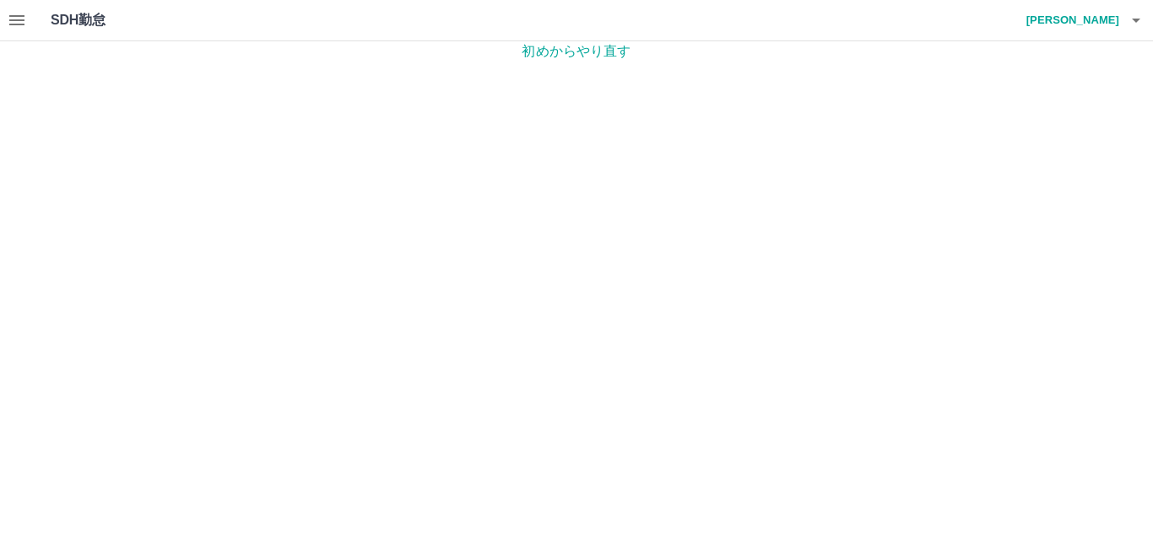
click at [1090, 15] on h4 "川島　邦子" at bounding box center [1068, 20] width 101 height 41
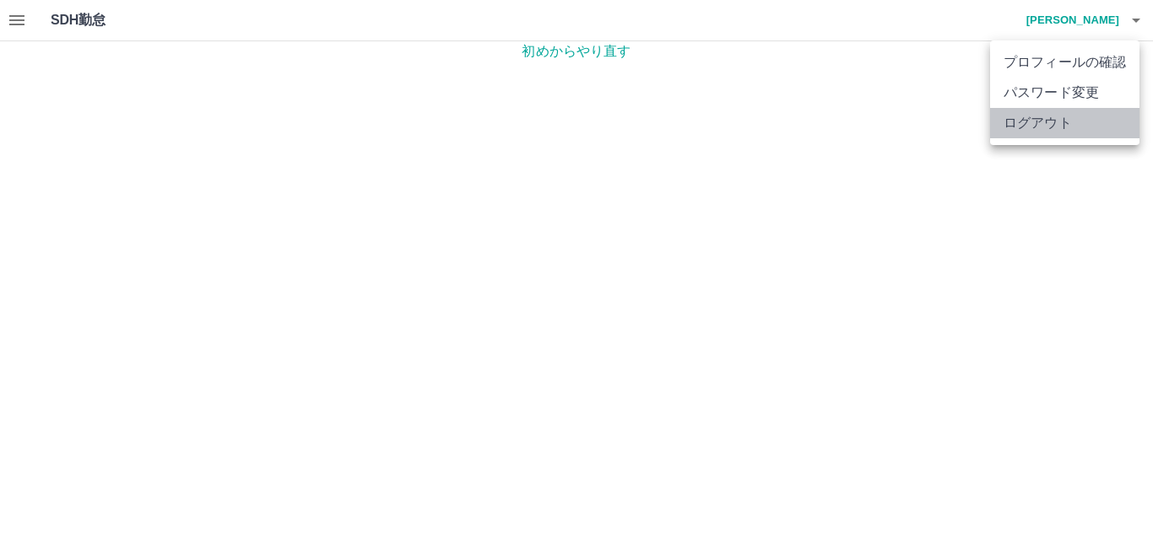
click at [1034, 137] on li "ログアウト" at bounding box center [1064, 123] width 149 height 30
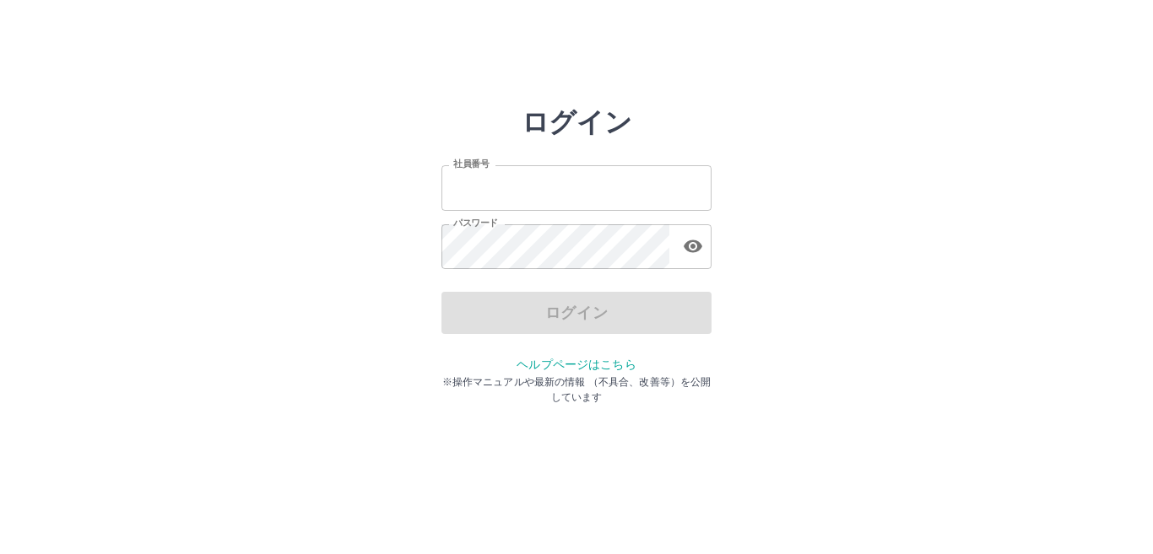
type input "*******"
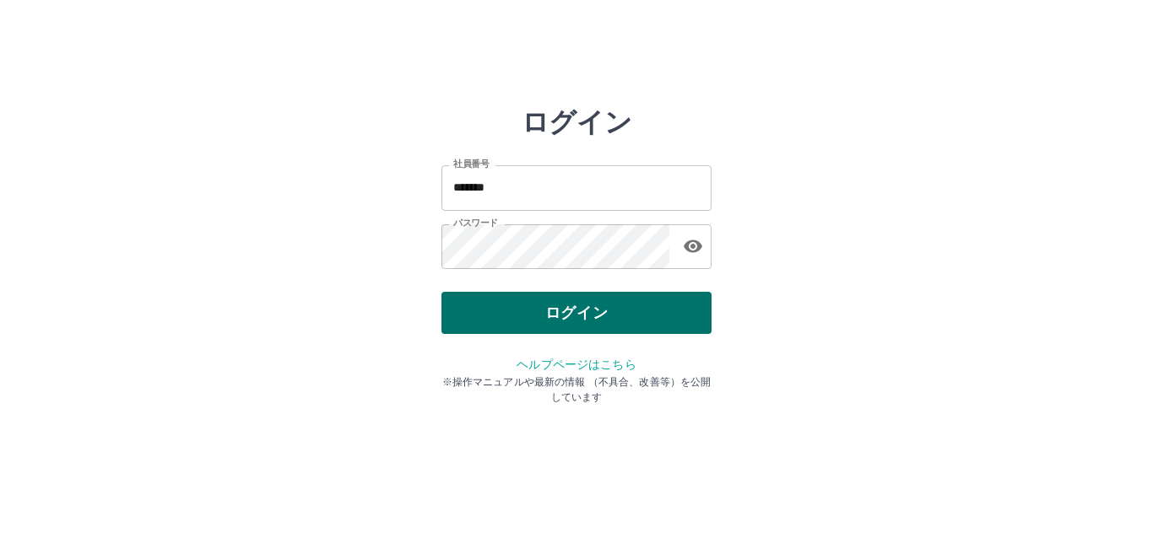
drag, startPoint x: 592, startPoint y: 341, endPoint x: 569, endPoint y: 316, distance: 34.0
click at [569, 316] on div "ログイン 社員番号 ******* 社員番号 パスワード パスワード ログイン ヘルプページはこちら ※操作マニュアルや最新の情報 （不具合、改善等）を公開し…" at bounding box center [576, 241] width 270 height 270
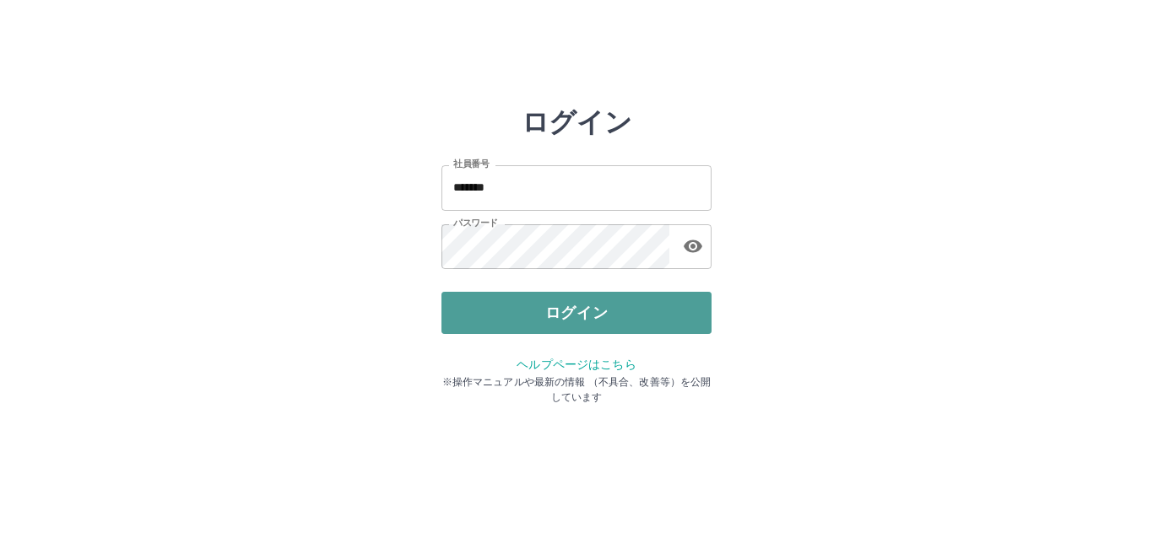
click at [569, 316] on button "ログイン" at bounding box center [576, 313] width 270 height 42
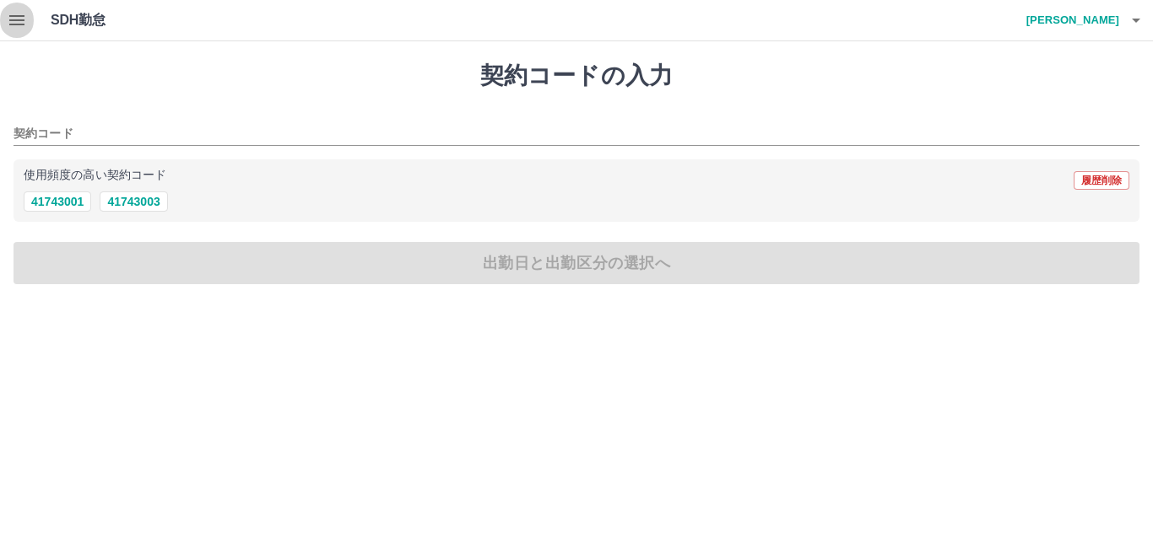
click at [17, 14] on icon "button" at bounding box center [17, 20] width 20 height 20
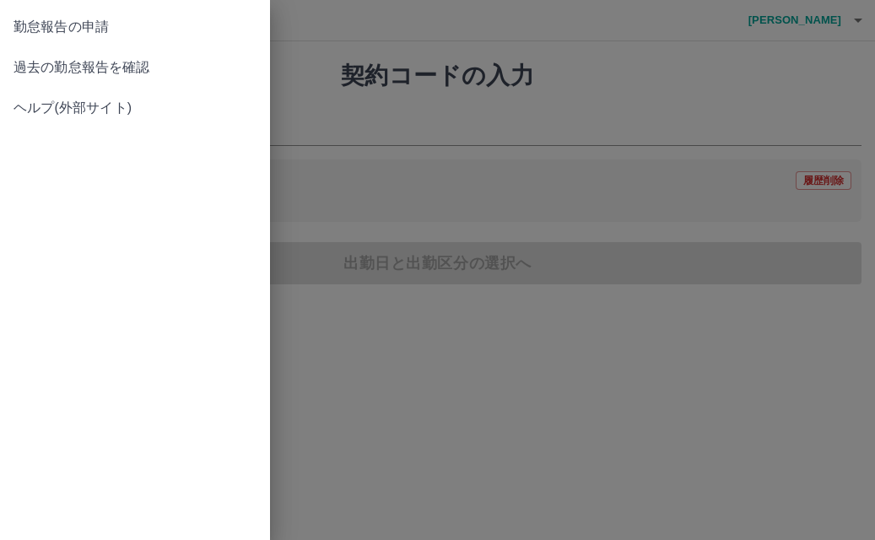
click at [364, 68] on div at bounding box center [437, 270] width 875 height 540
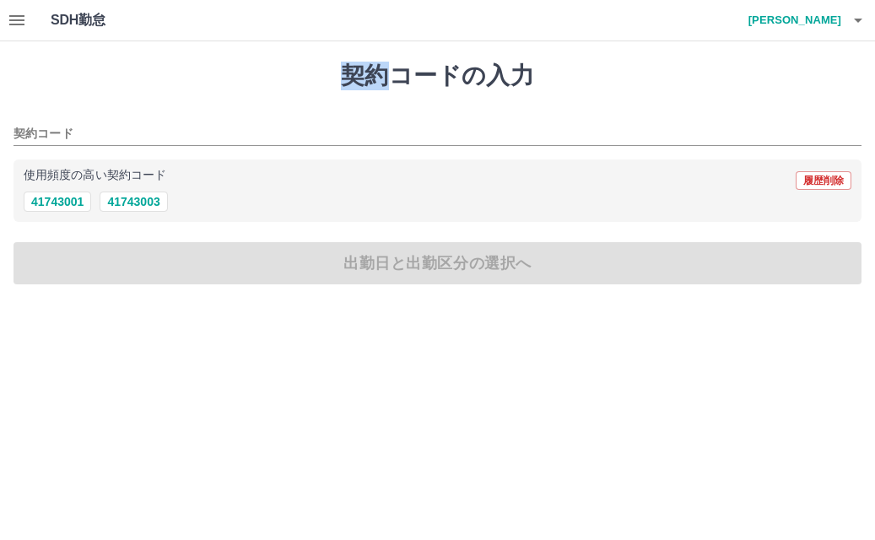
click at [364, 68] on h1 "契約コードの入力" at bounding box center [438, 76] width 848 height 29
click at [15, 22] on icon "button" at bounding box center [17, 20] width 20 height 20
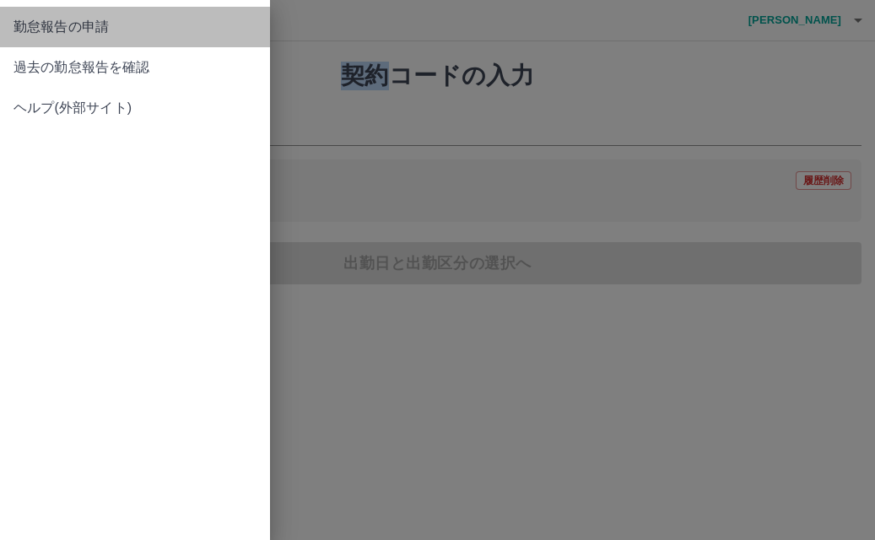
click at [15, 22] on span "勤怠報告の申請" at bounding box center [135, 27] width 243 height 20
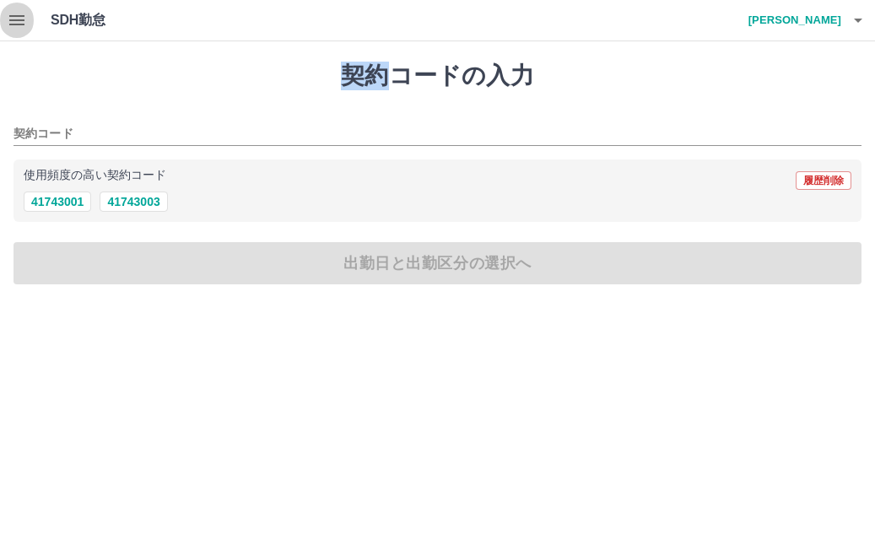
click at [15, 22] on icon "button" at bounding box center [17, 20] width 20 height 20
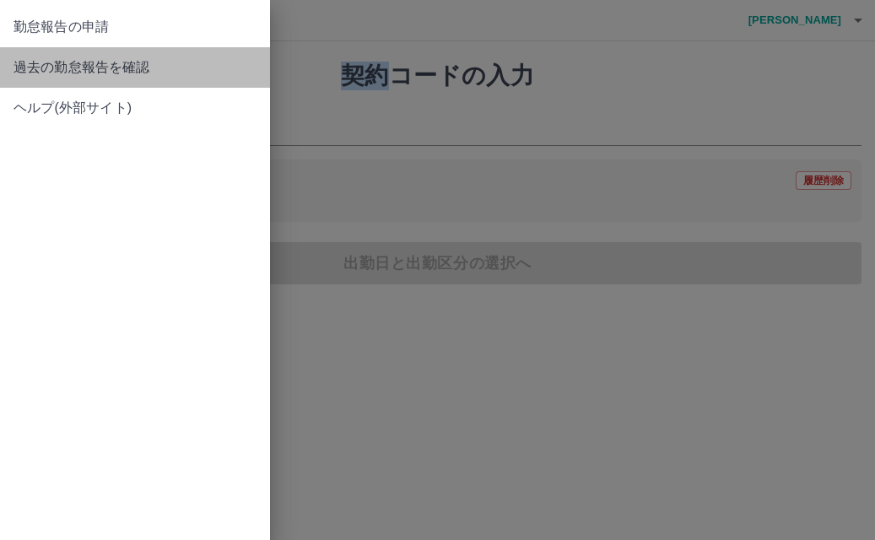
click at [25, 68] on span "過去の勤怠報告を確認" at bounding box center [135, 67] width 243 height 20
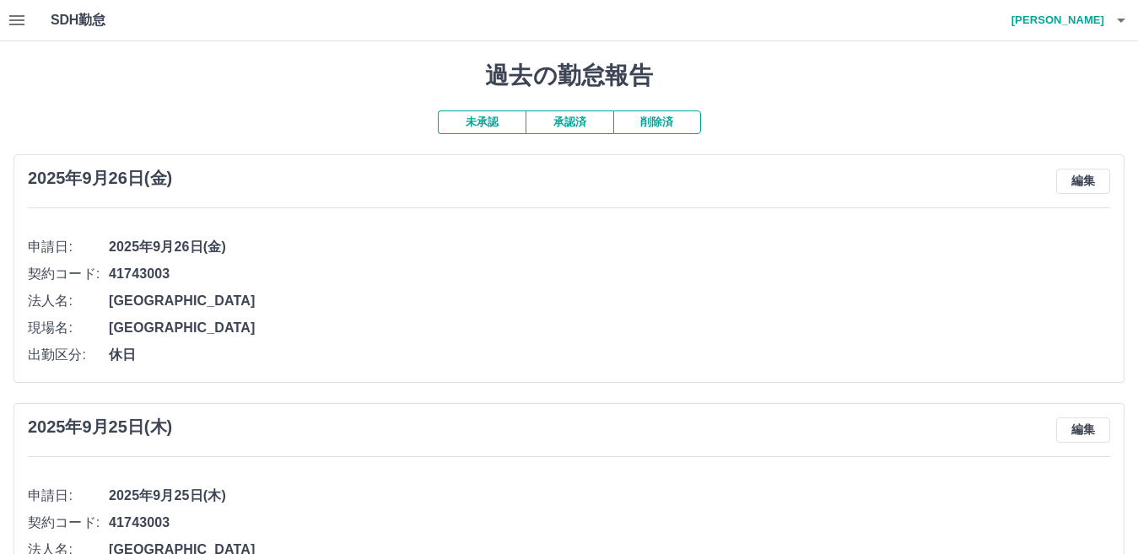
drag, startPoint x: 1119, startPoint y: 319, endPoint x: 1148, endPoint y: 321, distance: 29.6
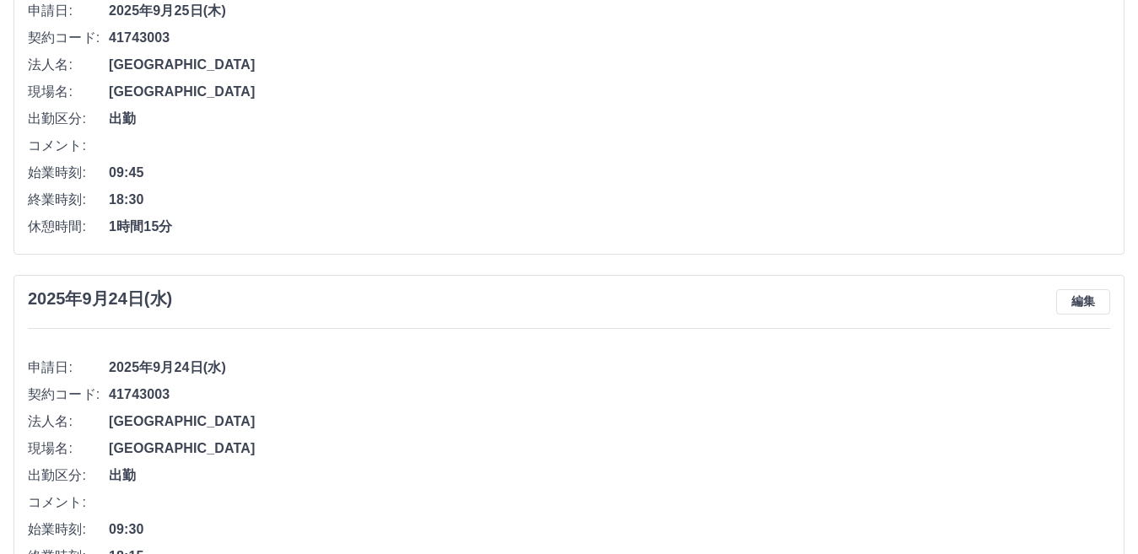
scroll to position [970, 0]
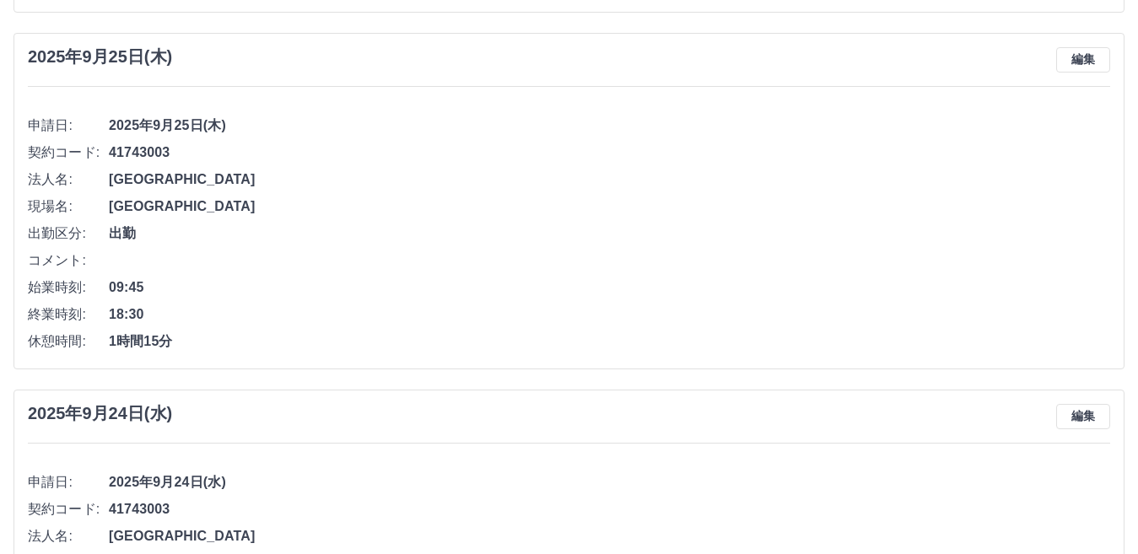
scroll to position [0, 0]
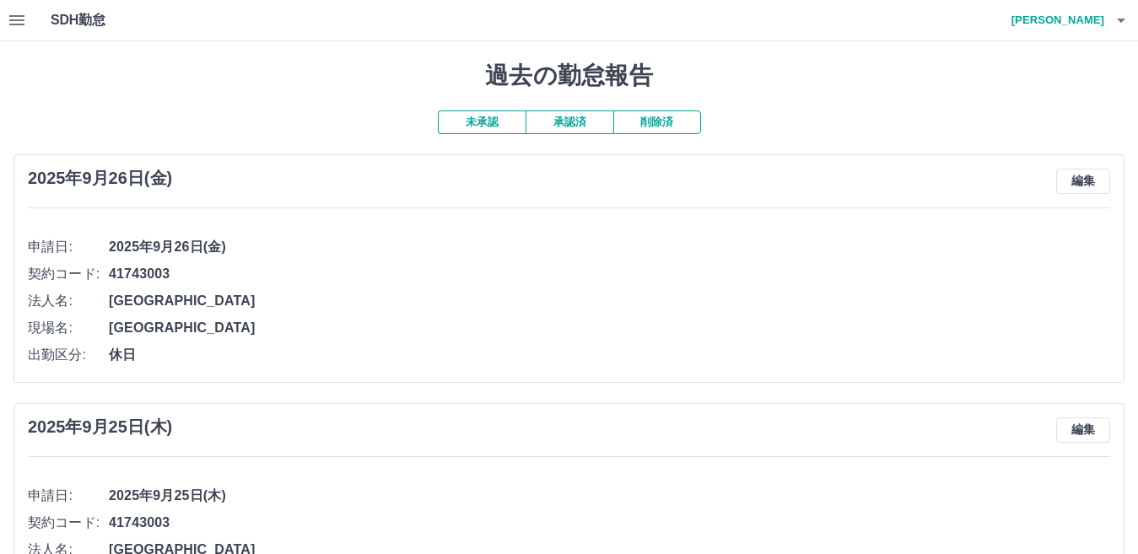
click at [579, 127] on button "承認済" at bounding box center [570, 123] width 88 height 24
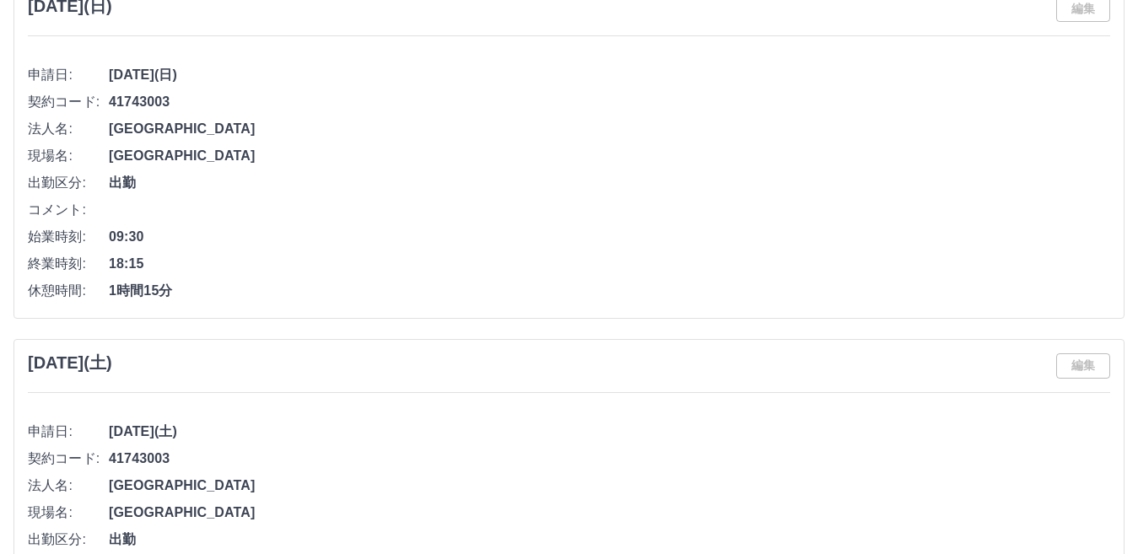
scroll to position [6791, 0]
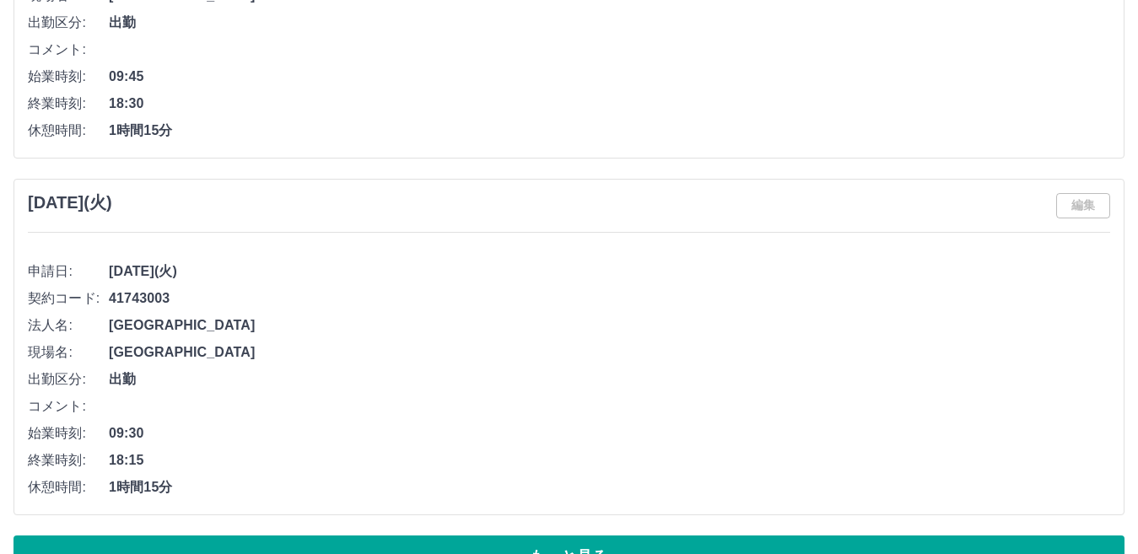
scroll to position [7795, 0]
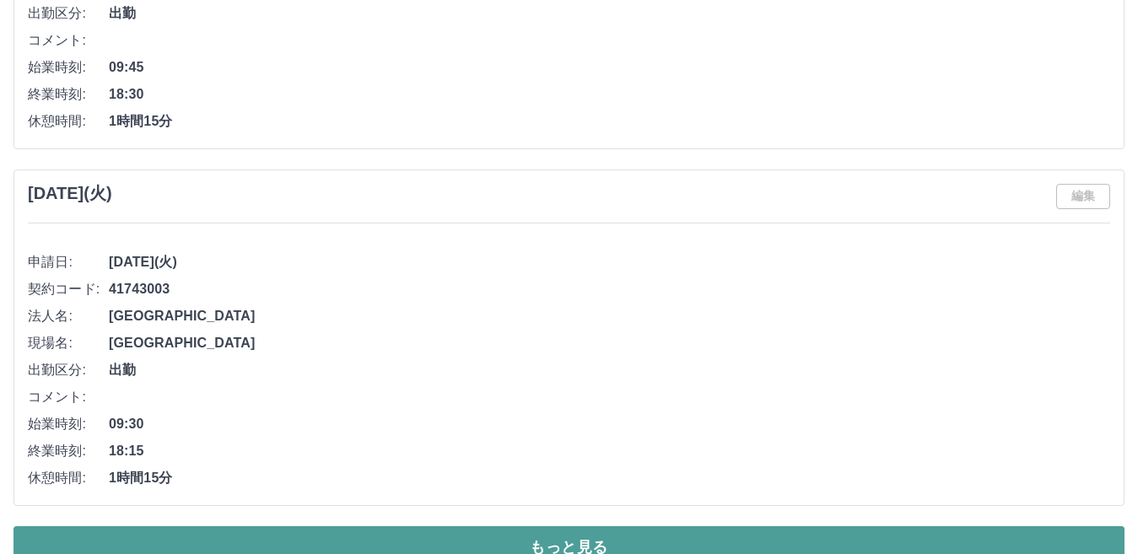
click at [1032, 530] on button "もっと見る" at bounding box center [569, 548] width 1111 height 42
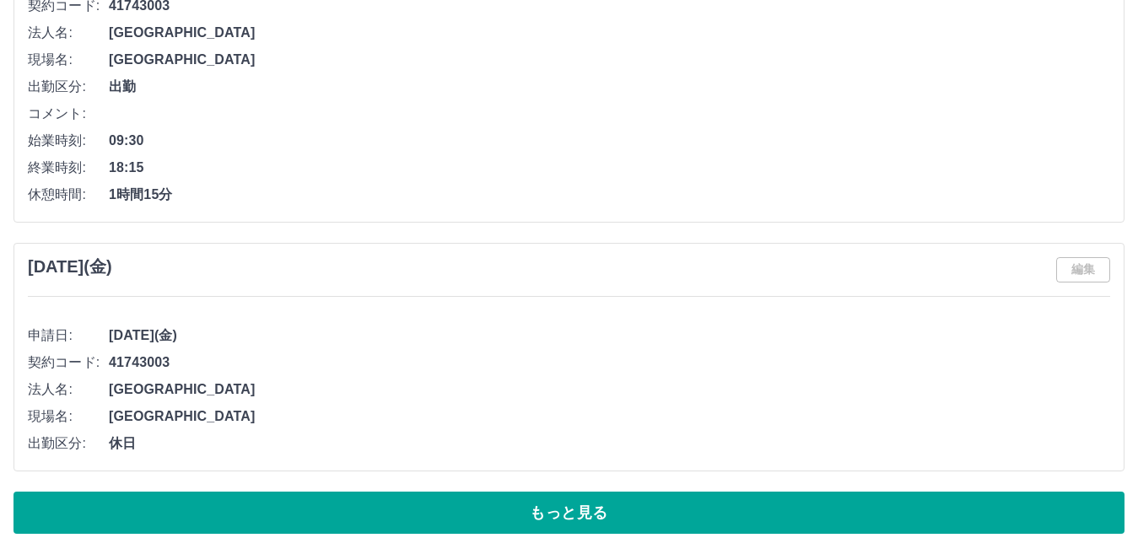
scroll to position [15647, 0]
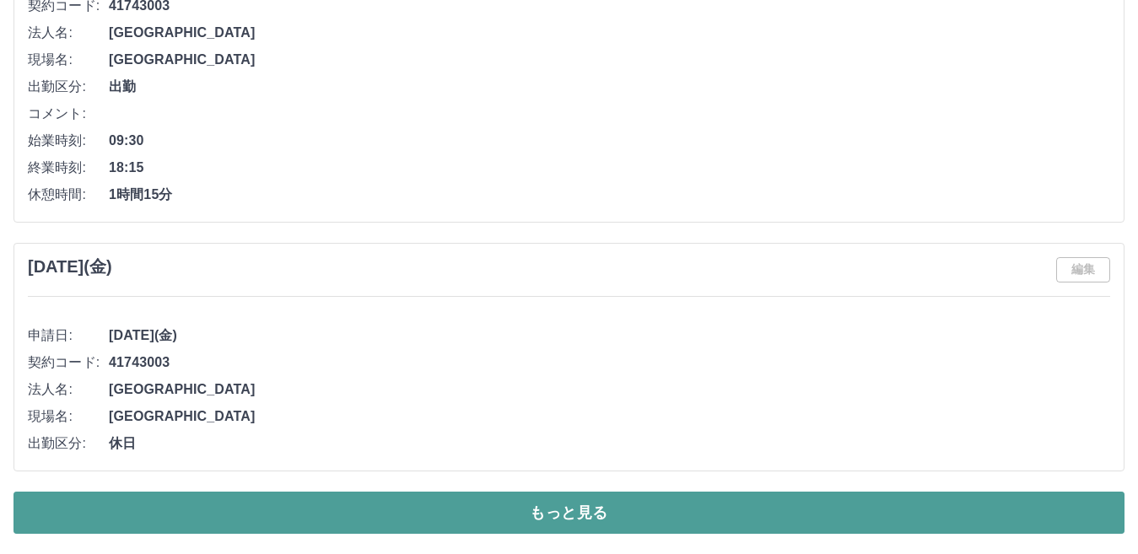
click at [1039, 514] on button "もっと見る" at bounding box center [569, 513] width 1111 height 42
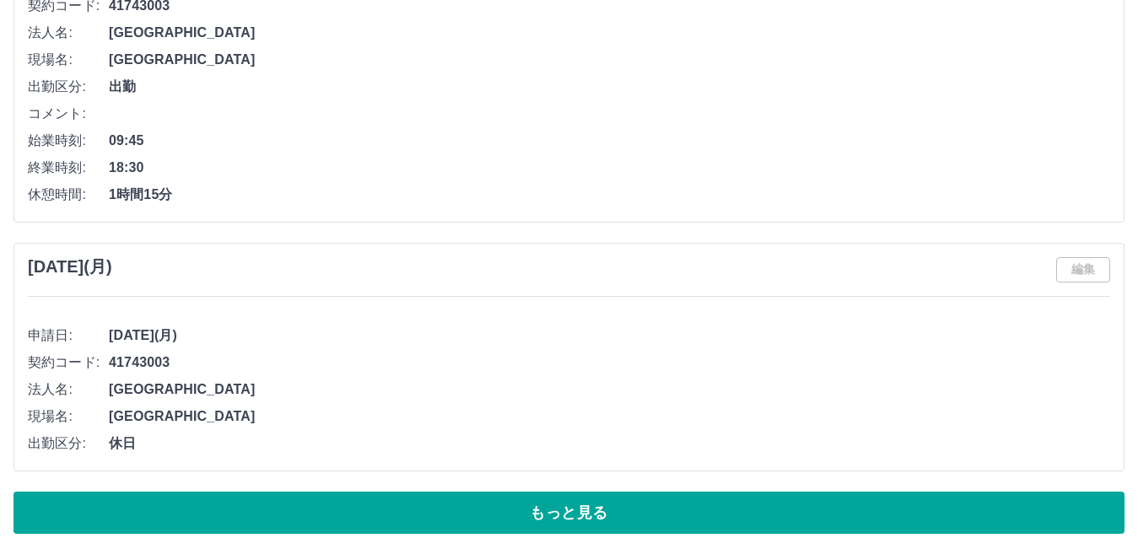
scroll to position [23706, 0]
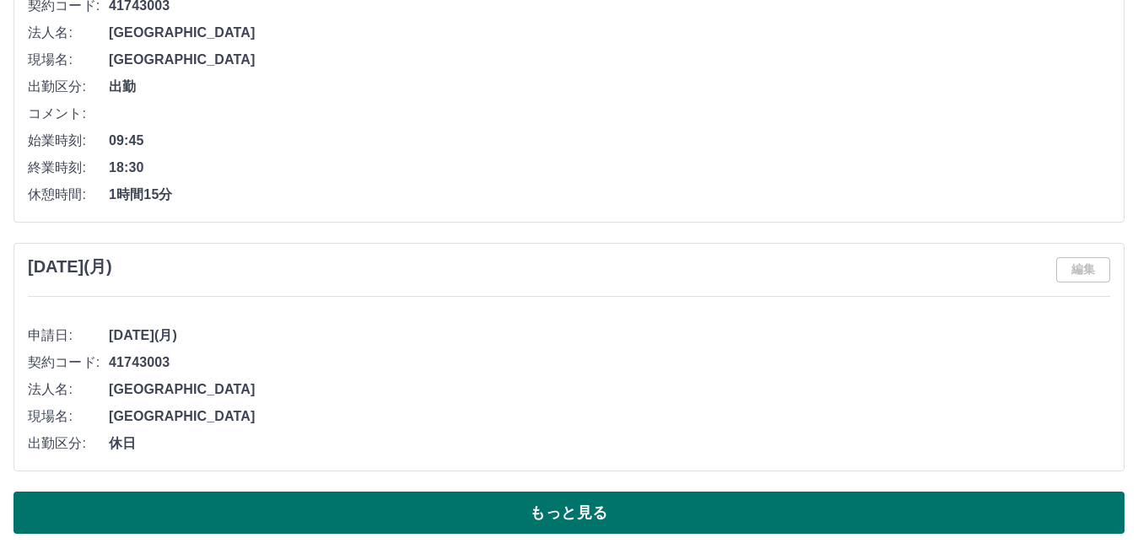
click at [959, 494] on button "もっと見る" at bounding box center [569, 513] width 1111 height 42
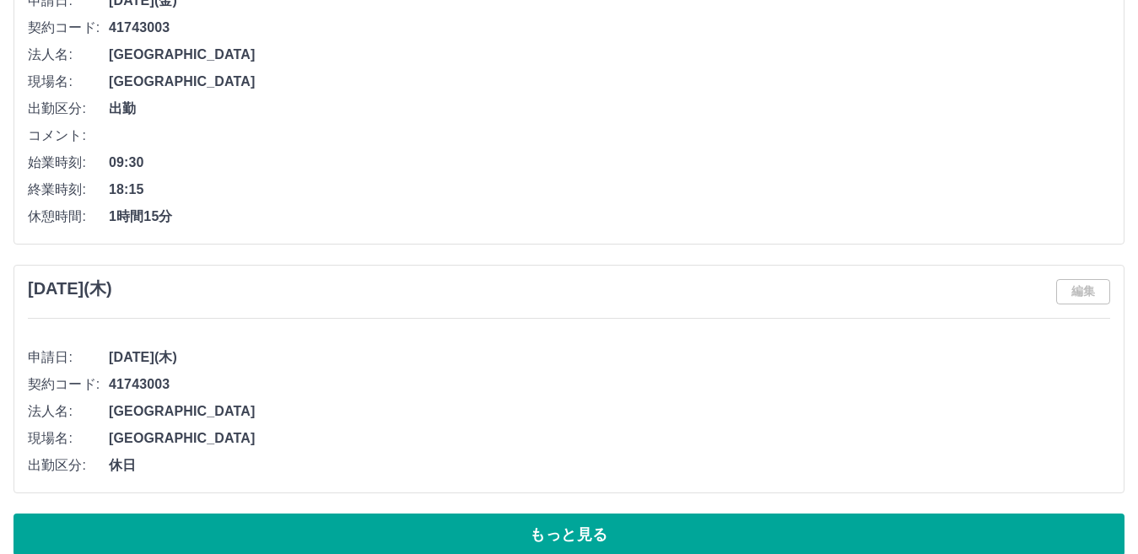
scroll to position [31792, 0]
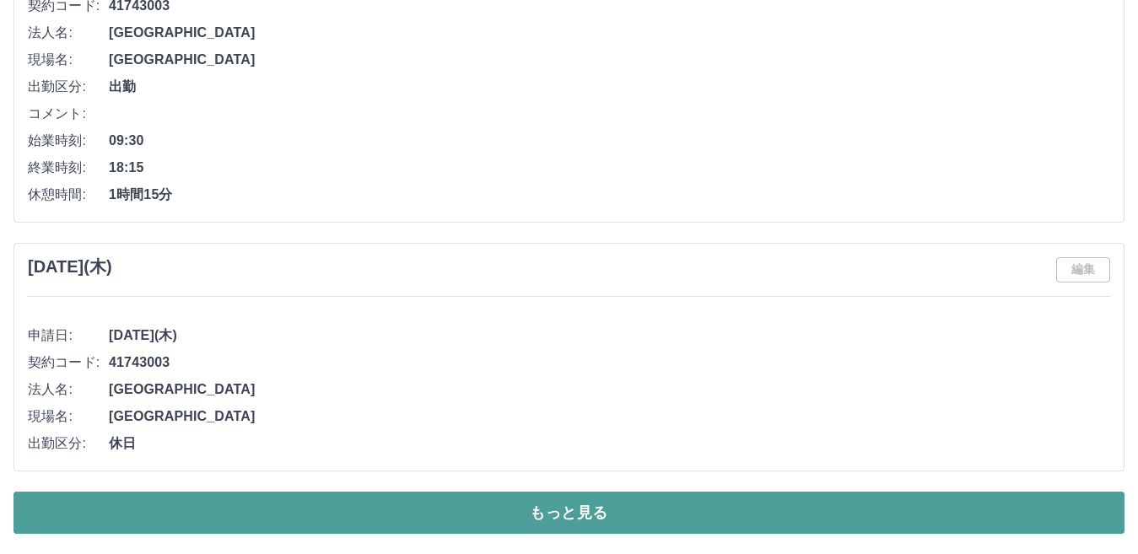
click at [915, 507] on button "もっと見る" at bounding box center [569, 513] width 1111 height 42
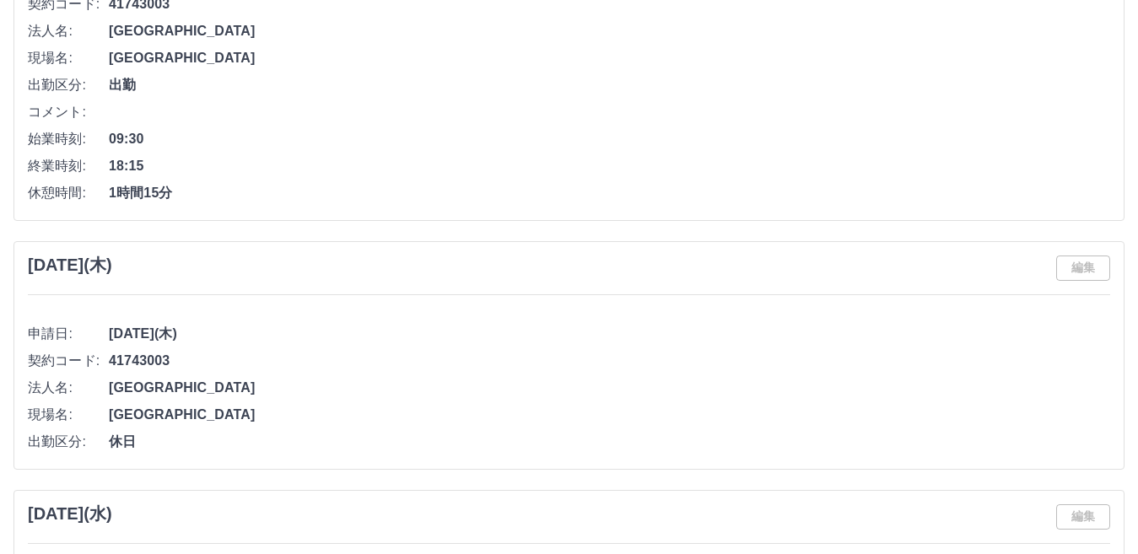
click at [915, 507] on div "2025年6月4日(水) 編集" at bounding box center [569, 517] width 1083 height 25
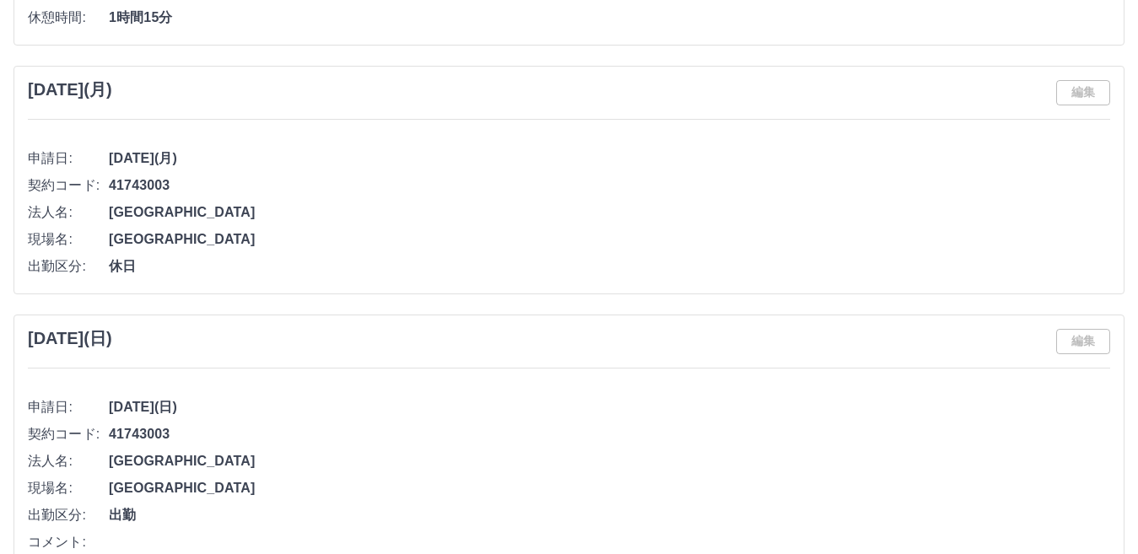
scroll to position [28558, 0]
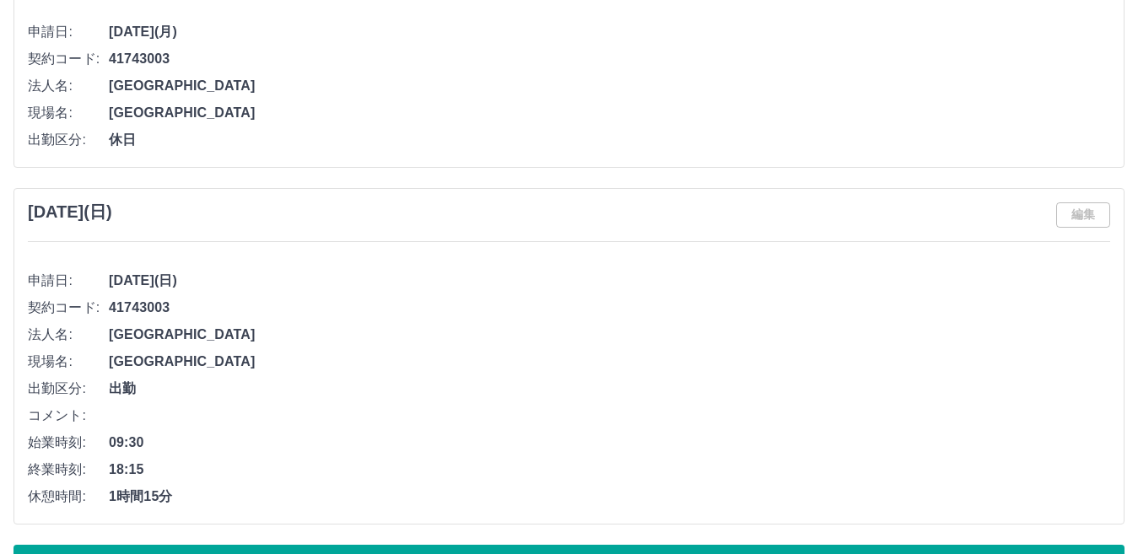
scroll to position [39749, 0]
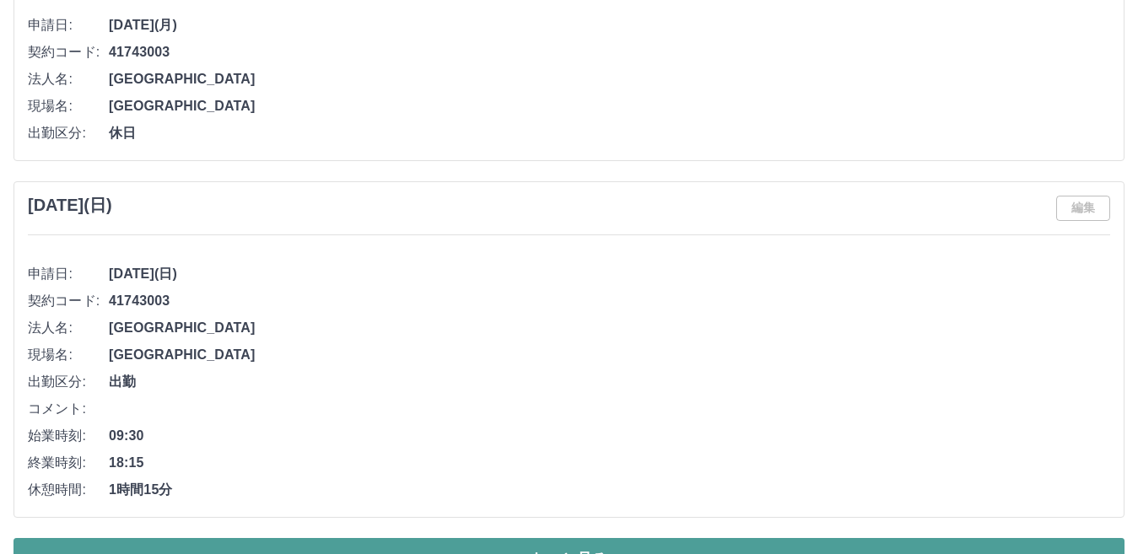
click at [1018, 539] on button "もっと見る" at bounding box center [569, 559] width 1111 height 42
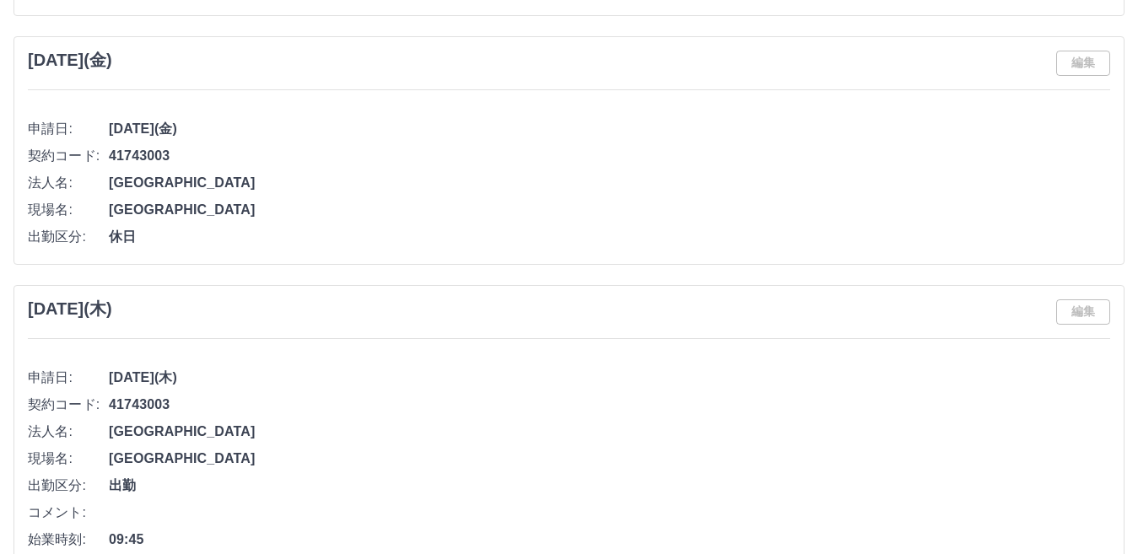
scroll to position [47832, 0]
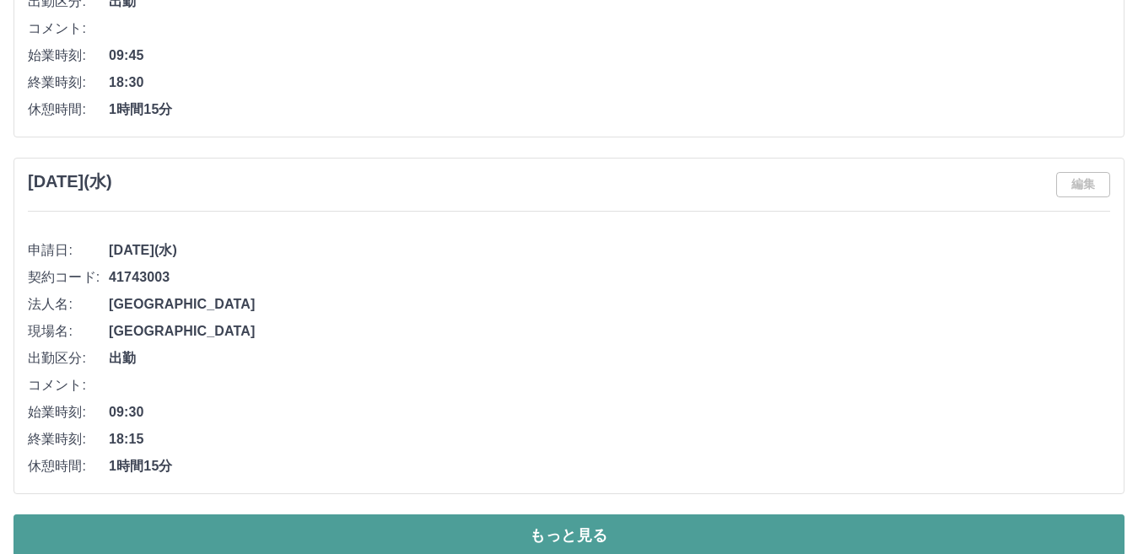
click at [1085, 529] on button "もっと見る" at bounding box center [569, 536] width 1111 height 42
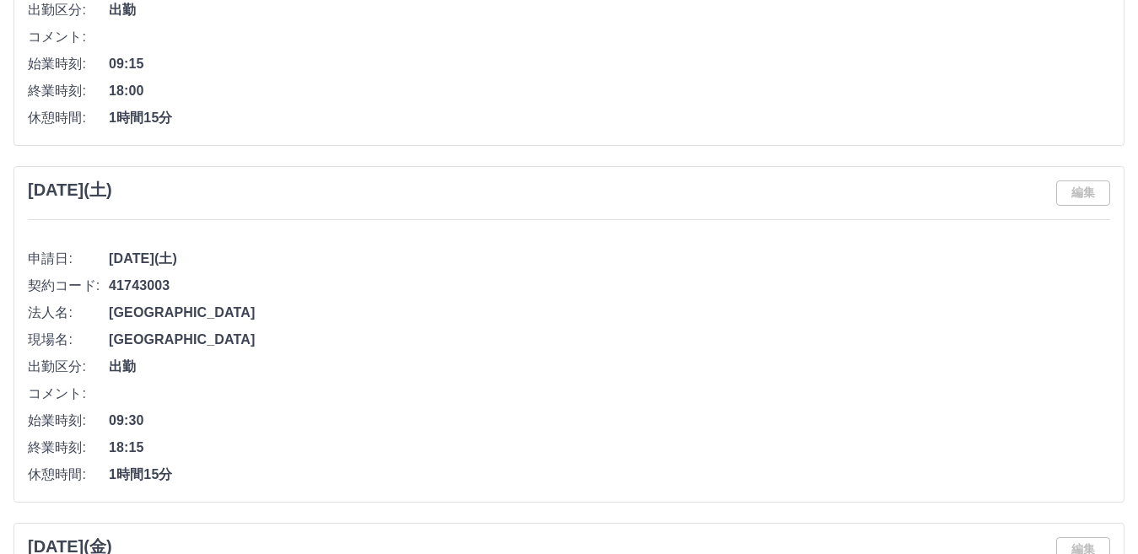
scroll to position [56050, 0]
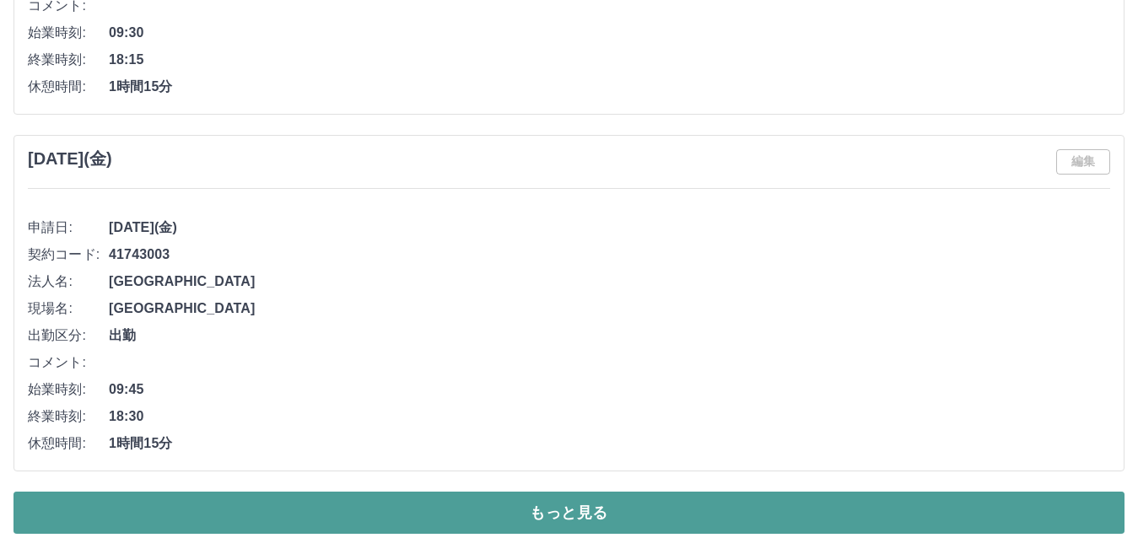
click at [1018, 504] on button "もっと見る" at bounding box center [569, 513] width 1111 height 42
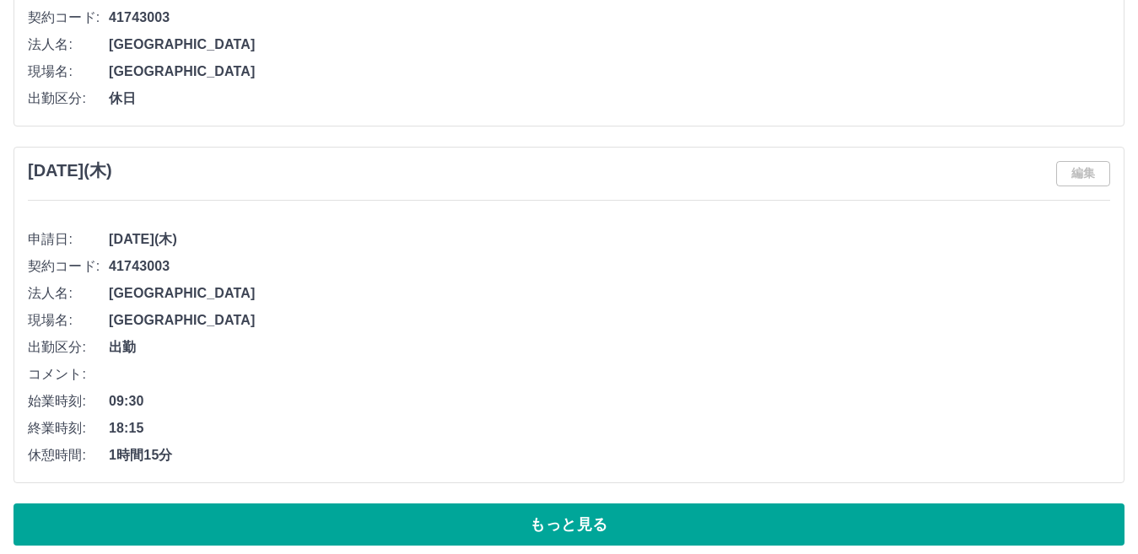
scroll to position [64352, 0]
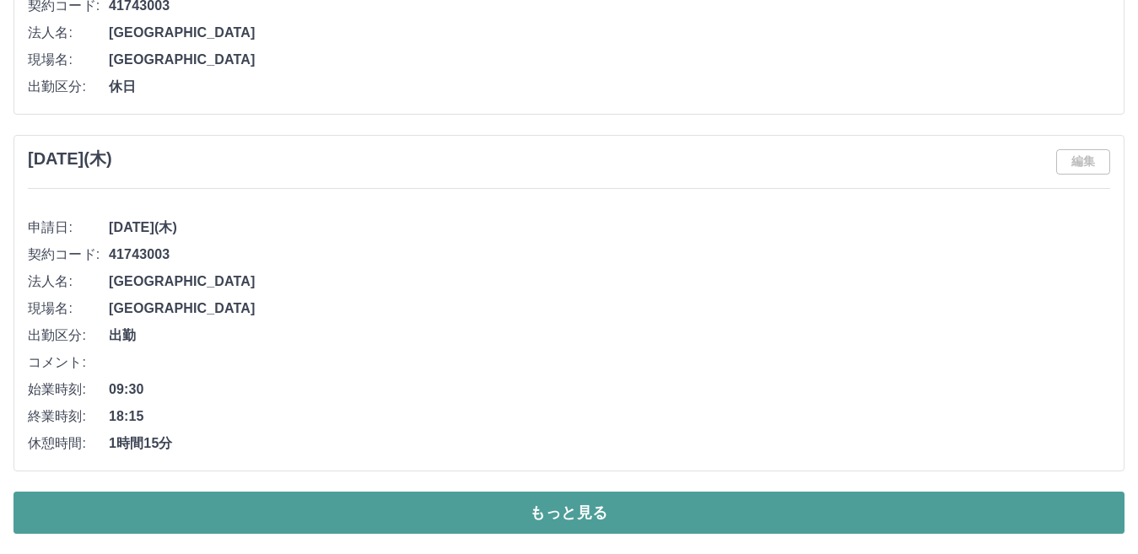
click at [887, 505] on button "もっと見る" at bounding box center [569, 513] width 1111 height 42
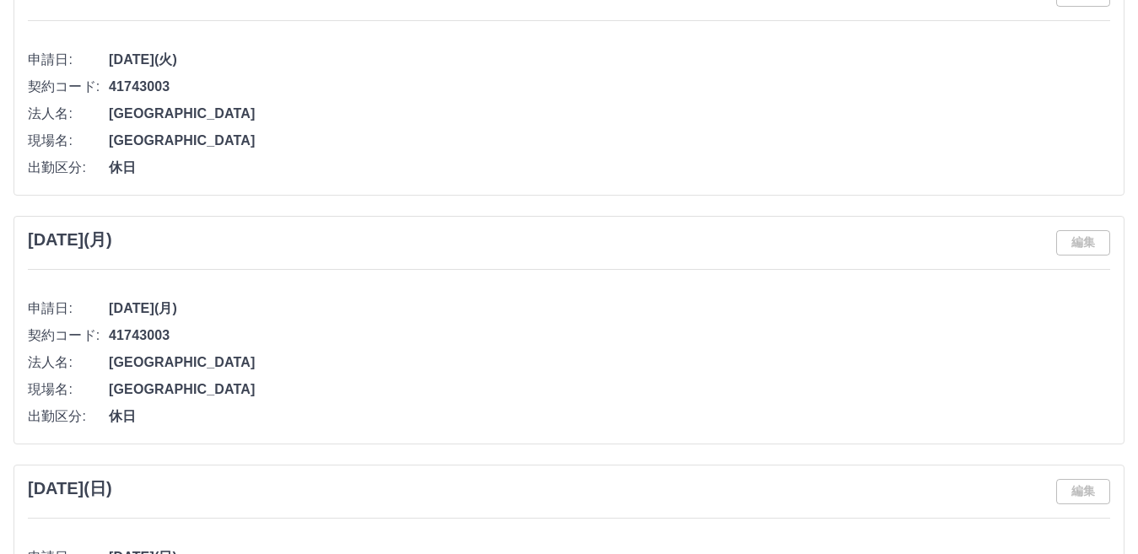
scroll to position [65221, 0]
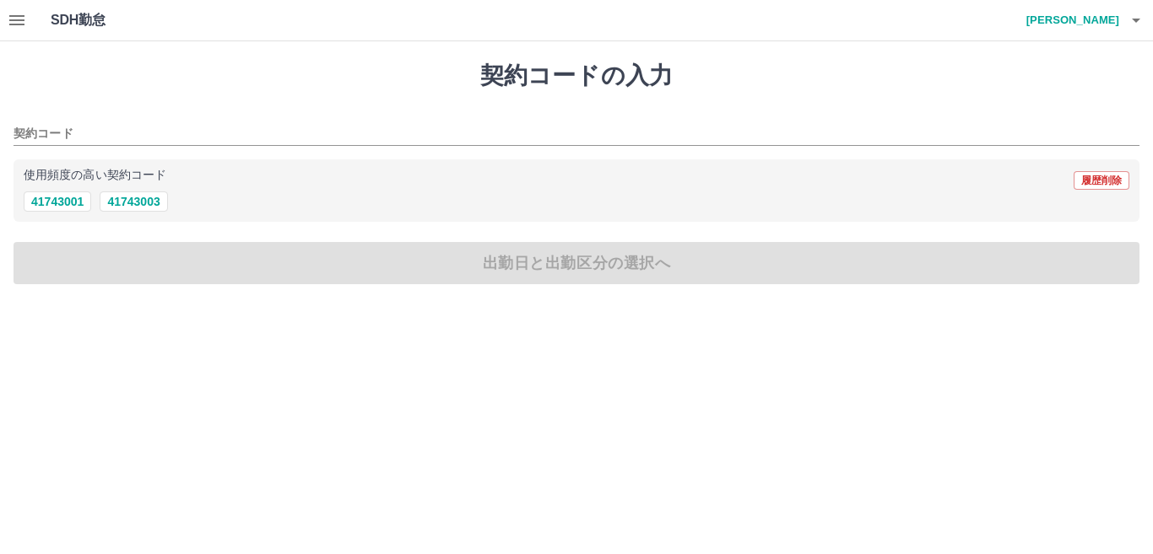
drag, startPoint x: 1145, startPoint y: 3, endPoint x: 1100, endPoint y: 26, distance: 50.6
click at [1100, 26] on div "SDH勤怠 川島　邦子" at bounding box center [576, 20] width 1153 height 41
click at [1073, 14] on h4 "川島　邦子" at bounding box center [1068, 20] width 101 height 41
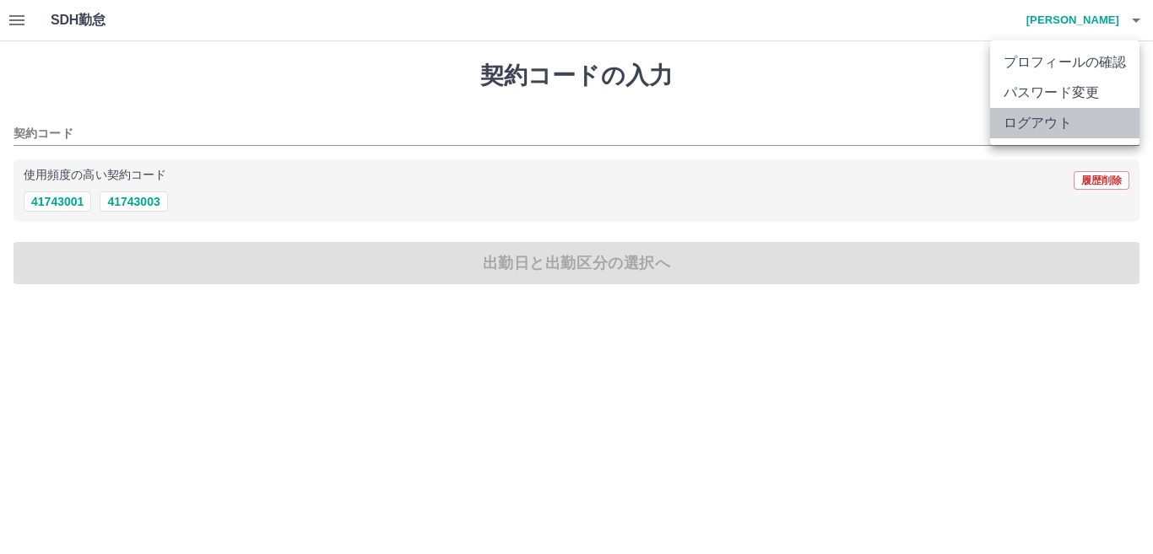
click at [1035, 125] on li "ログアウト" at bounding box center [1064, 123] width 149 height 30
